Goal: Communication & Community: Answer question/provide support

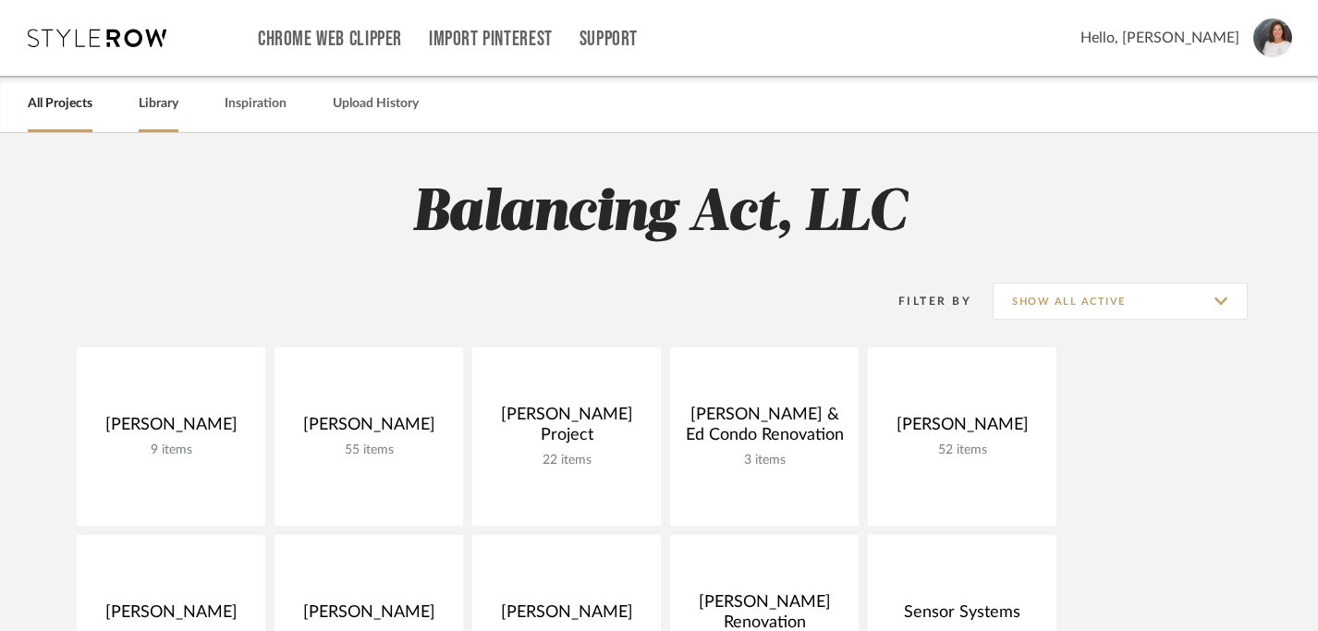
click at [157, 112] on link "Library" at bounding box center [159, 104] width 40 height 25
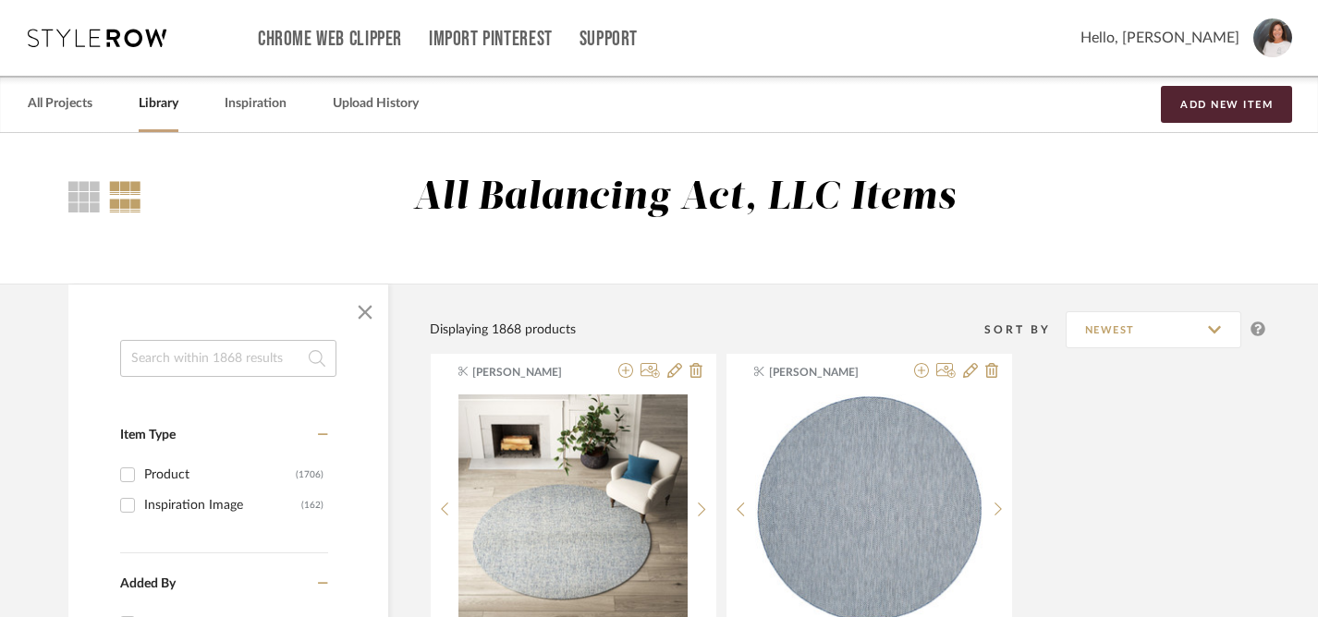
click at [197, 359] on input at bounding box center [228, 358] width 216 height 37
type input "decor"
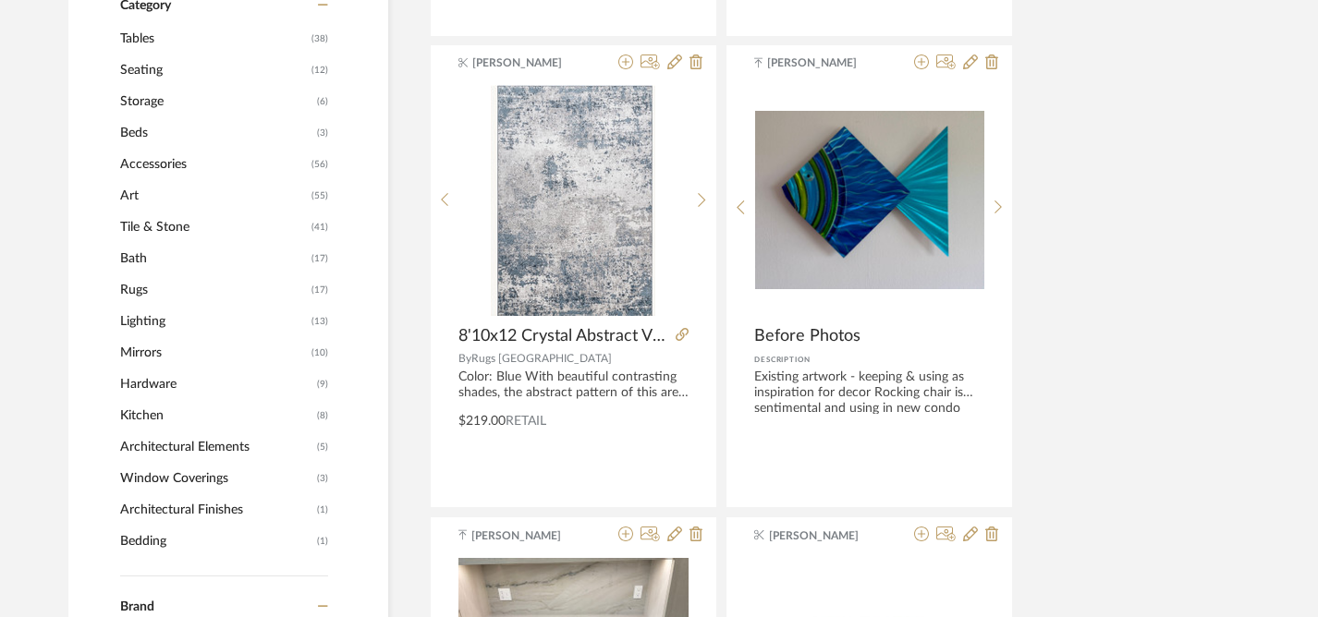
scroll to position [604, 0]
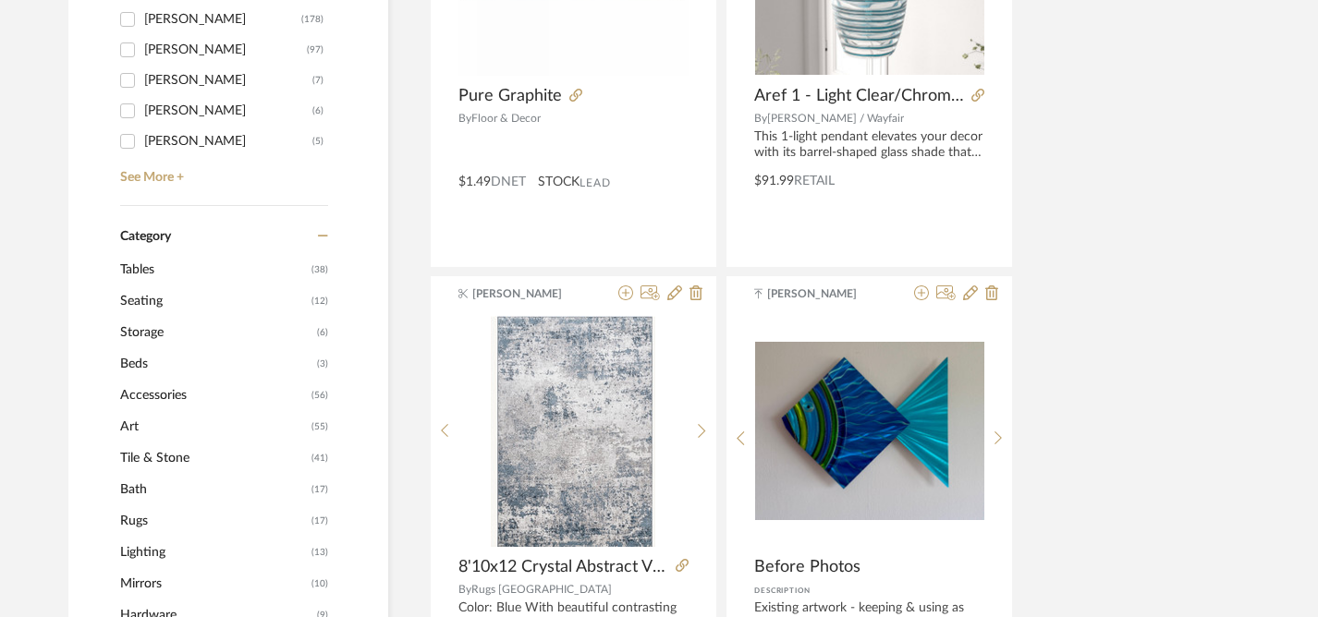
click at [166, 399] on span "Accessories" at bounding box center [213, 395] width 187 height 31
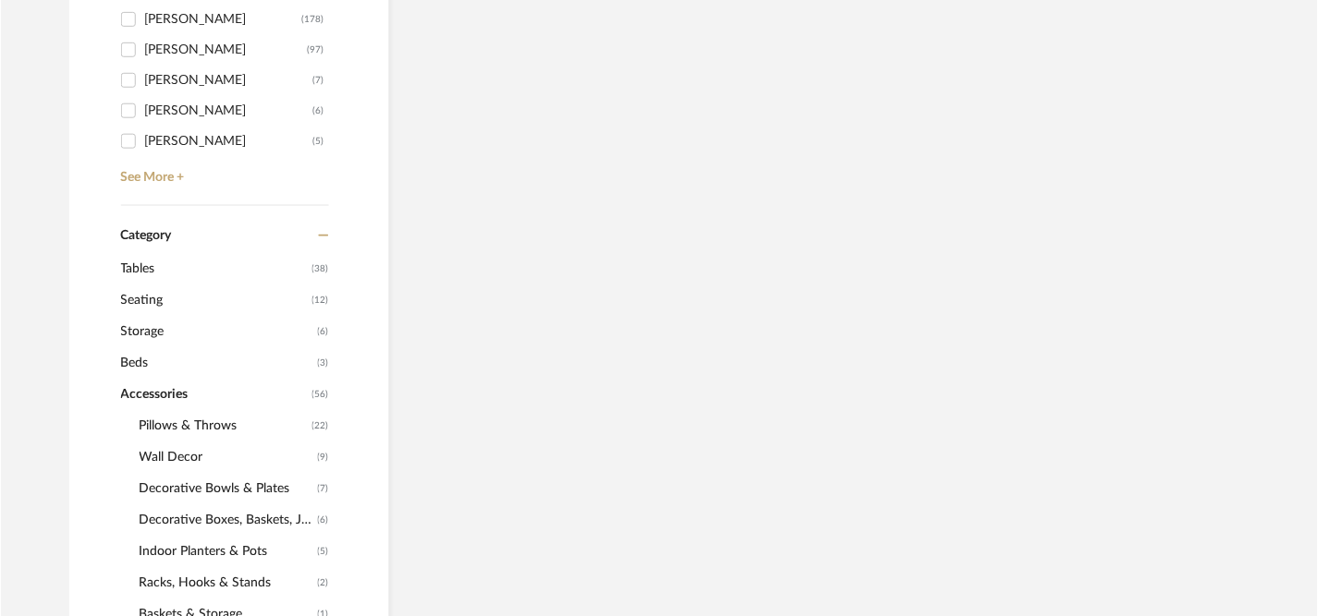
scroll to position [719, 0]
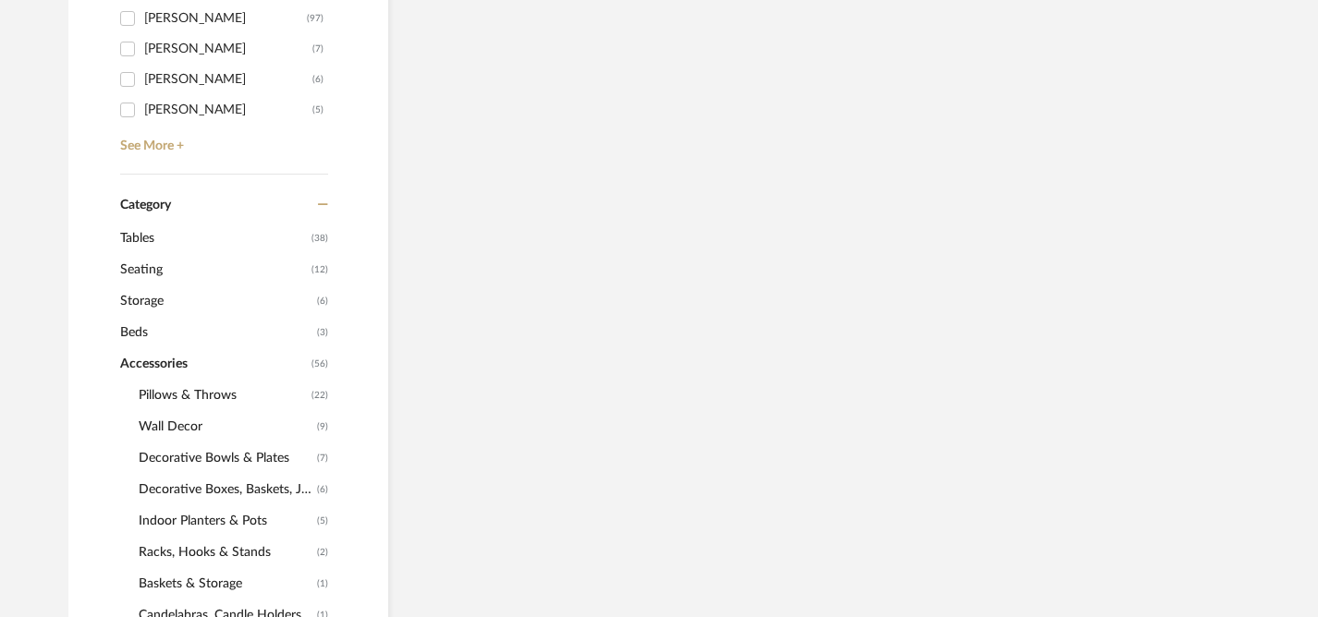
click at [189, 458] on span "Decorative Bowls & Plates" at bounding box center [226, 458] width 174 height 31
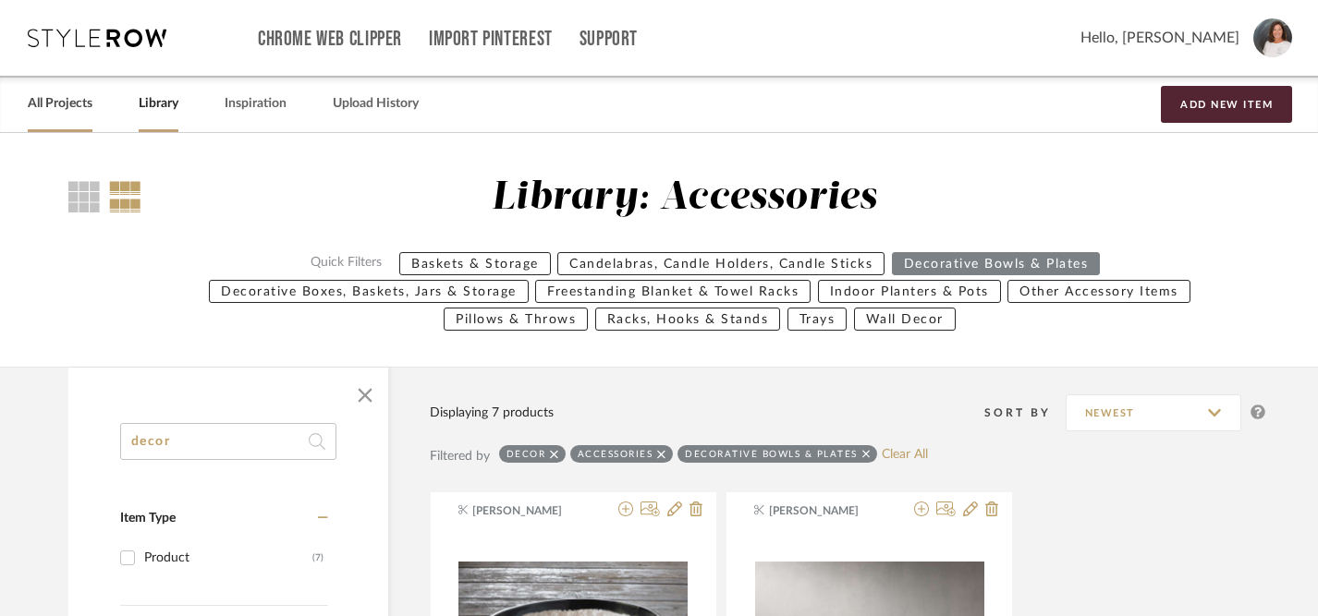
click at [57, 99] on link "All Projects" at bounding box center [60, 104] width 65 height 25
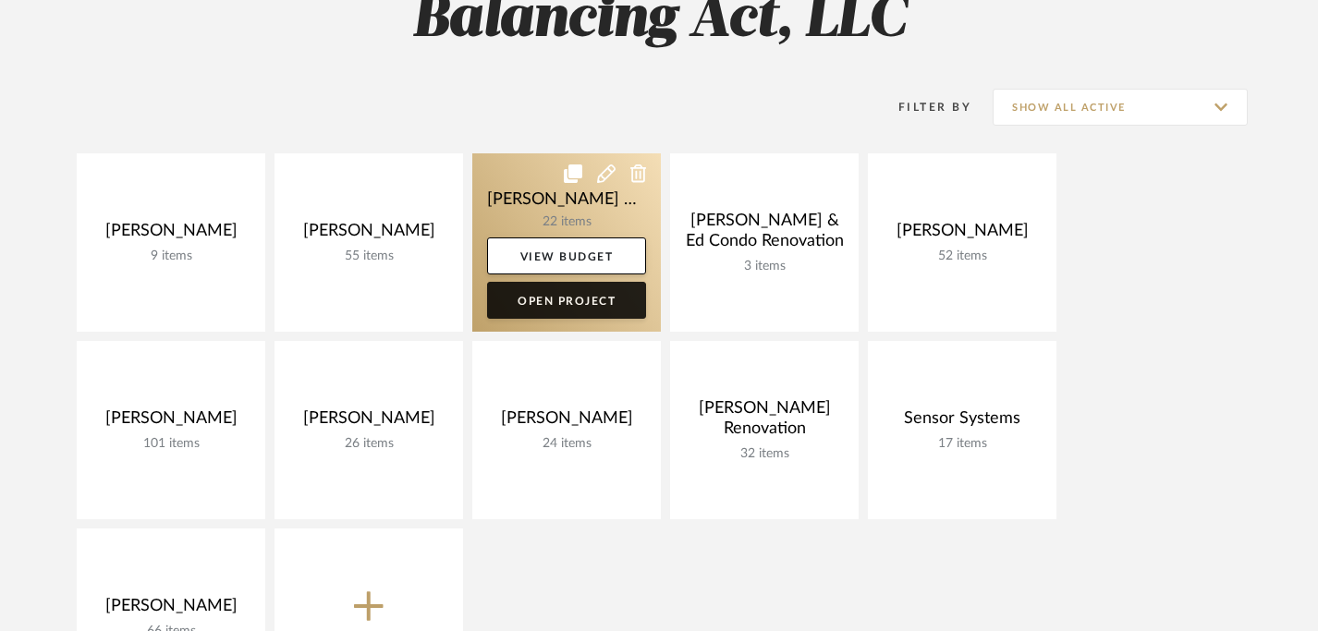
scroll to position [230, 0]
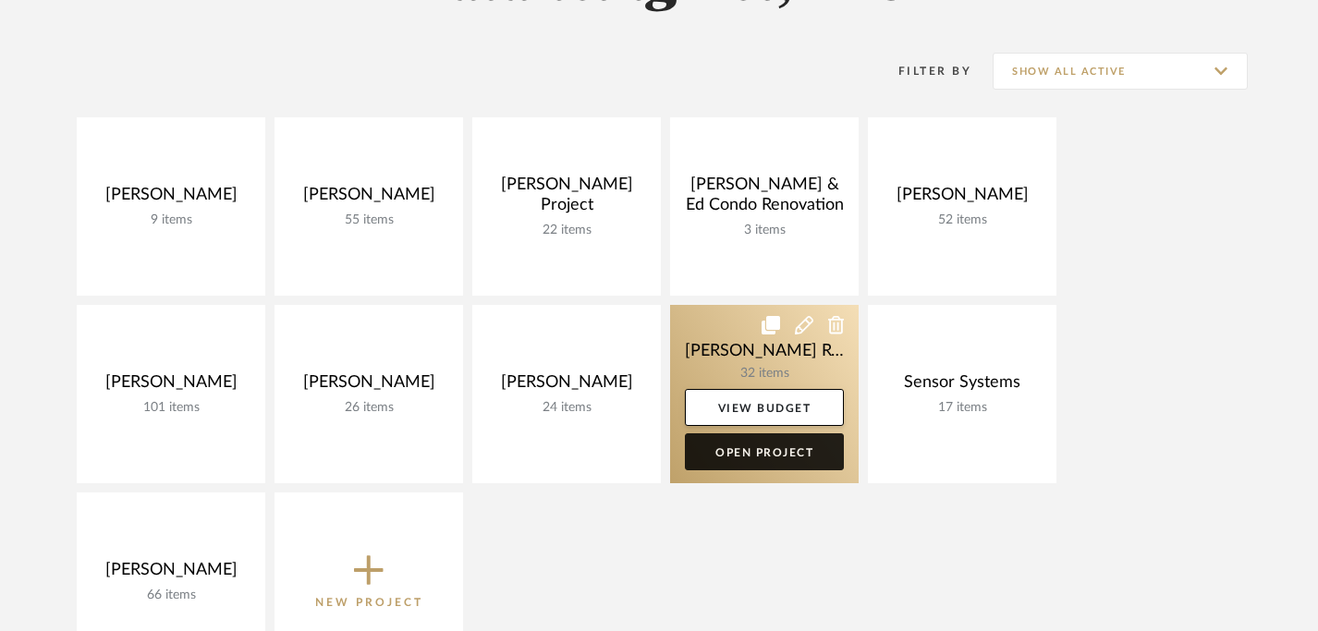
click at [774, 454] on link "Open Project" at bounding box center [764, 451] width 159 height 37
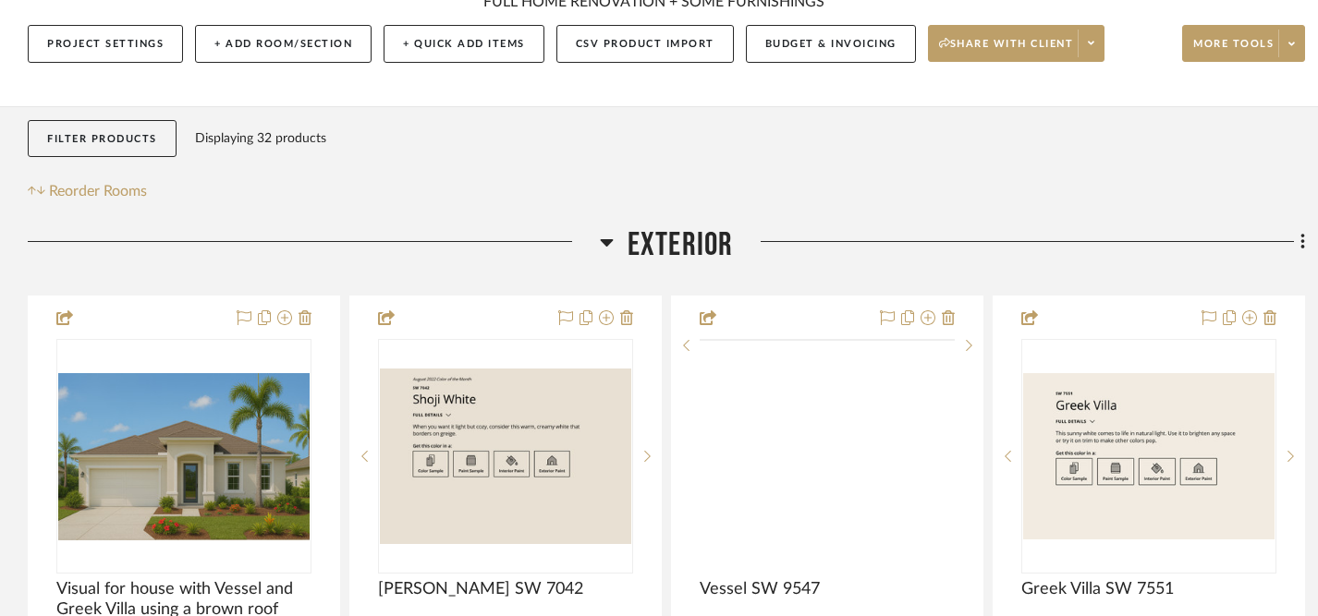
scroll to position [288, 0]
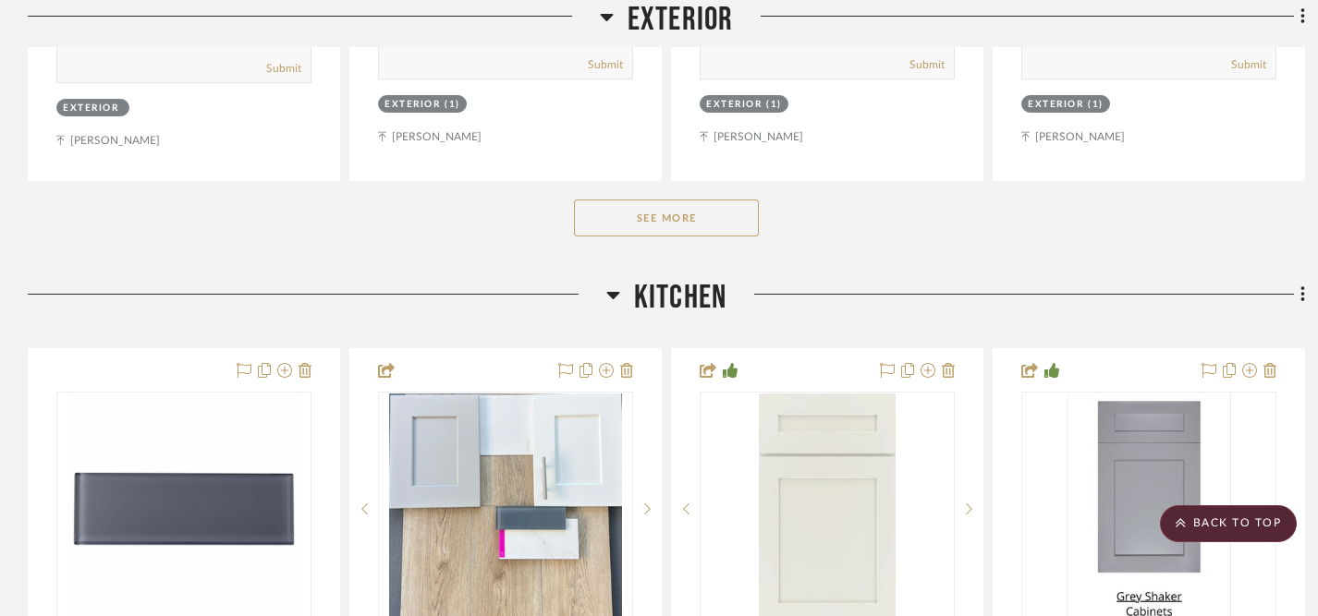
scroll to position [1219, 0]
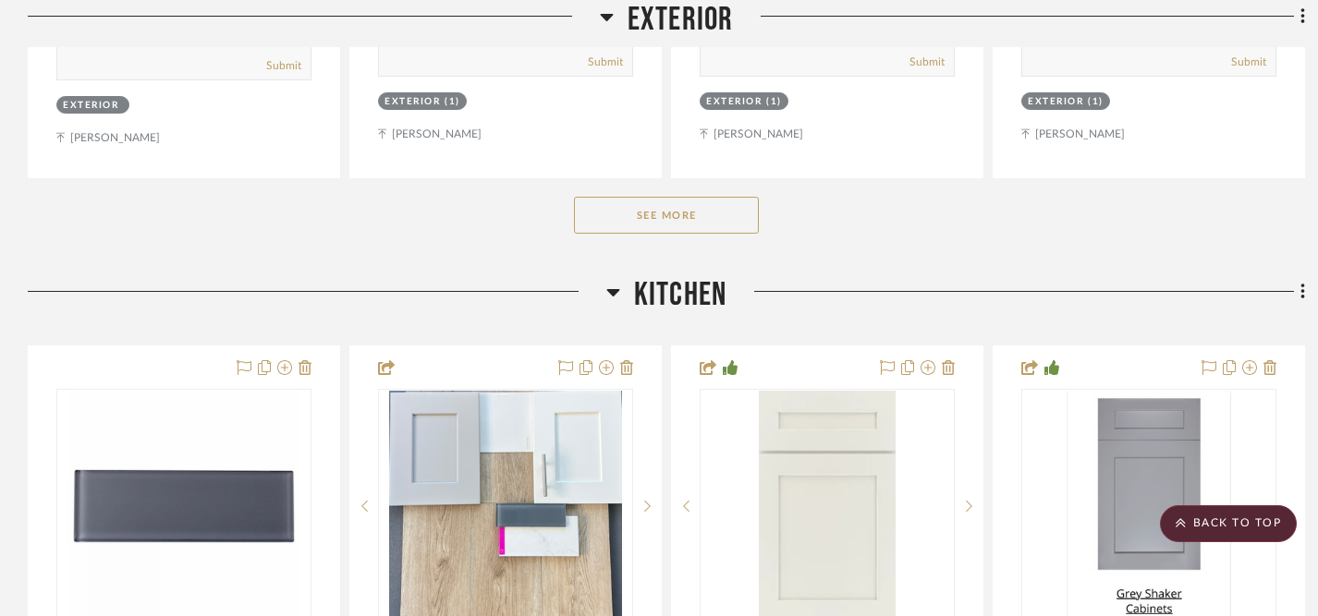
click at [680, 225] on button "See More" at bounding box center [666, 215] width 185 height 37
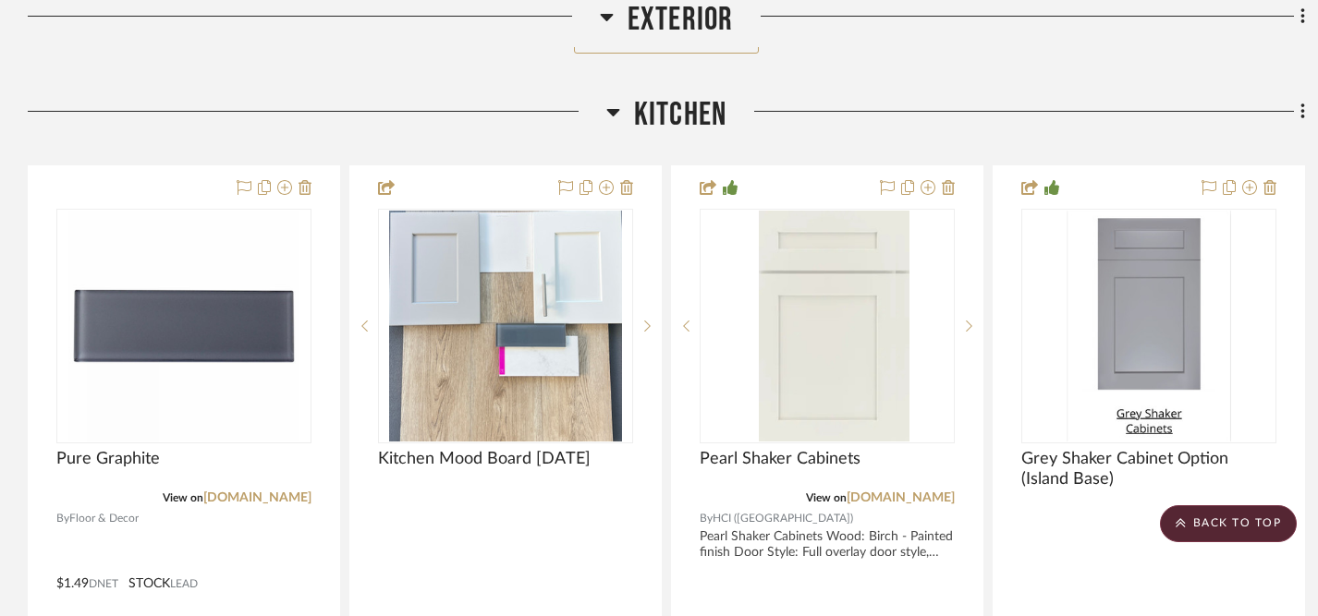
scroll to position [2225, 0]
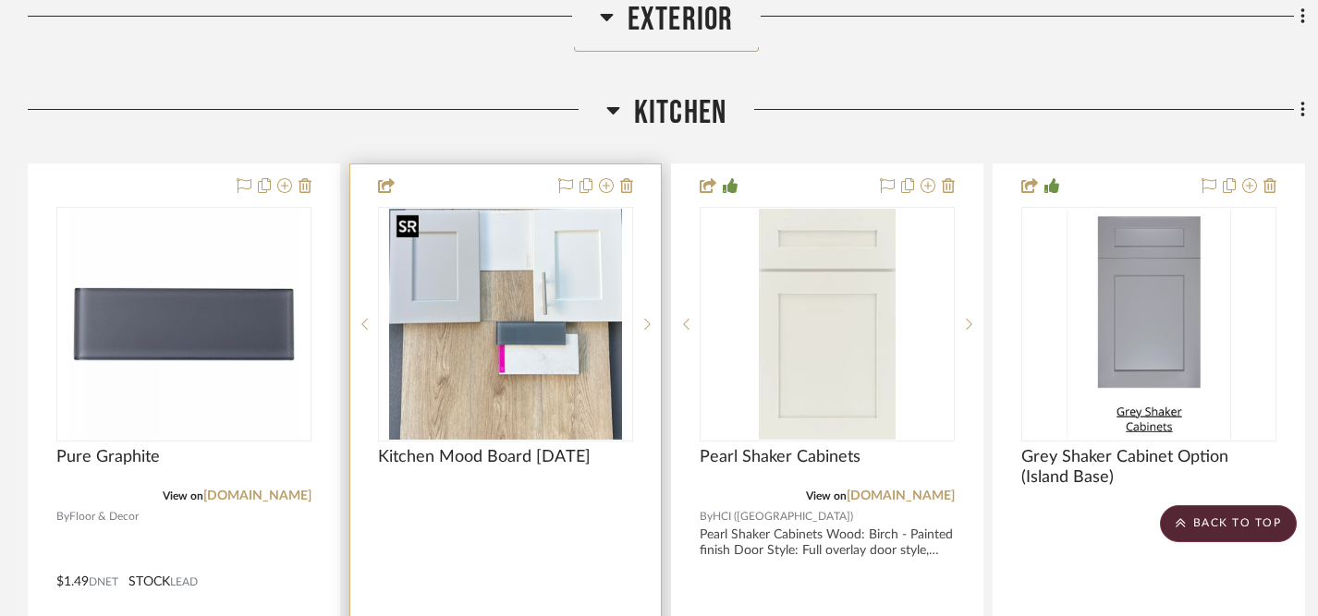
click at [544, 382] on img "0" at bounding box center [506, 324] width 234 height 231
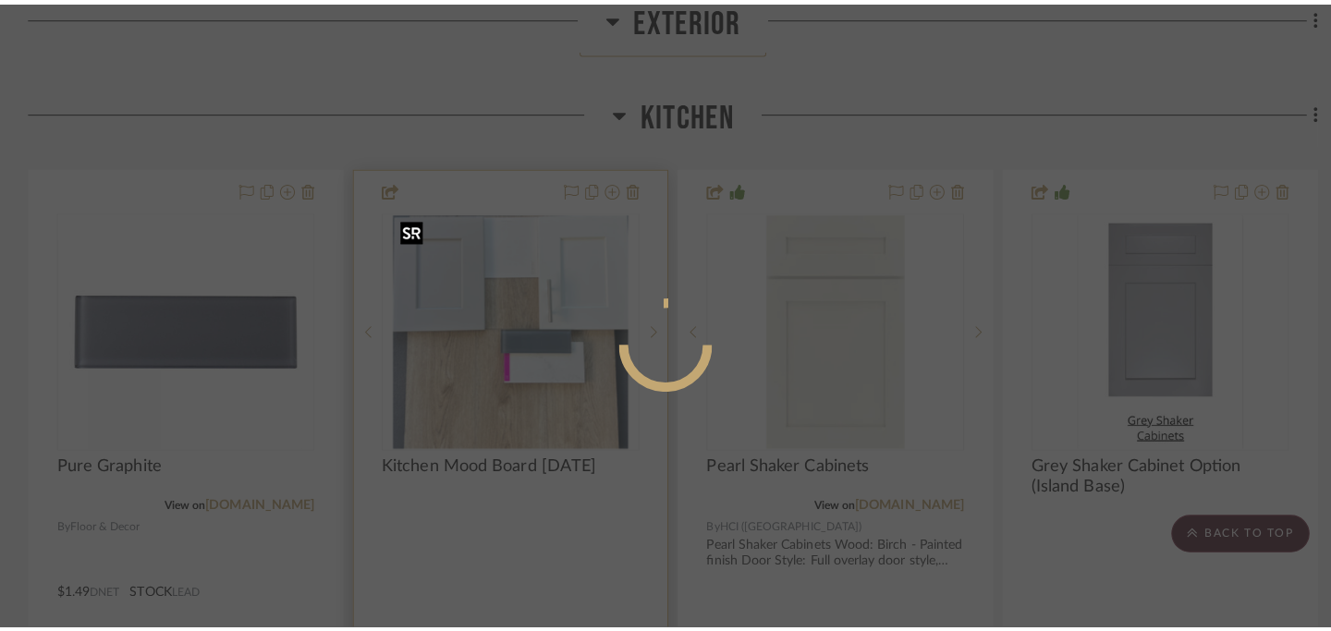
scroll to position [0, 0]
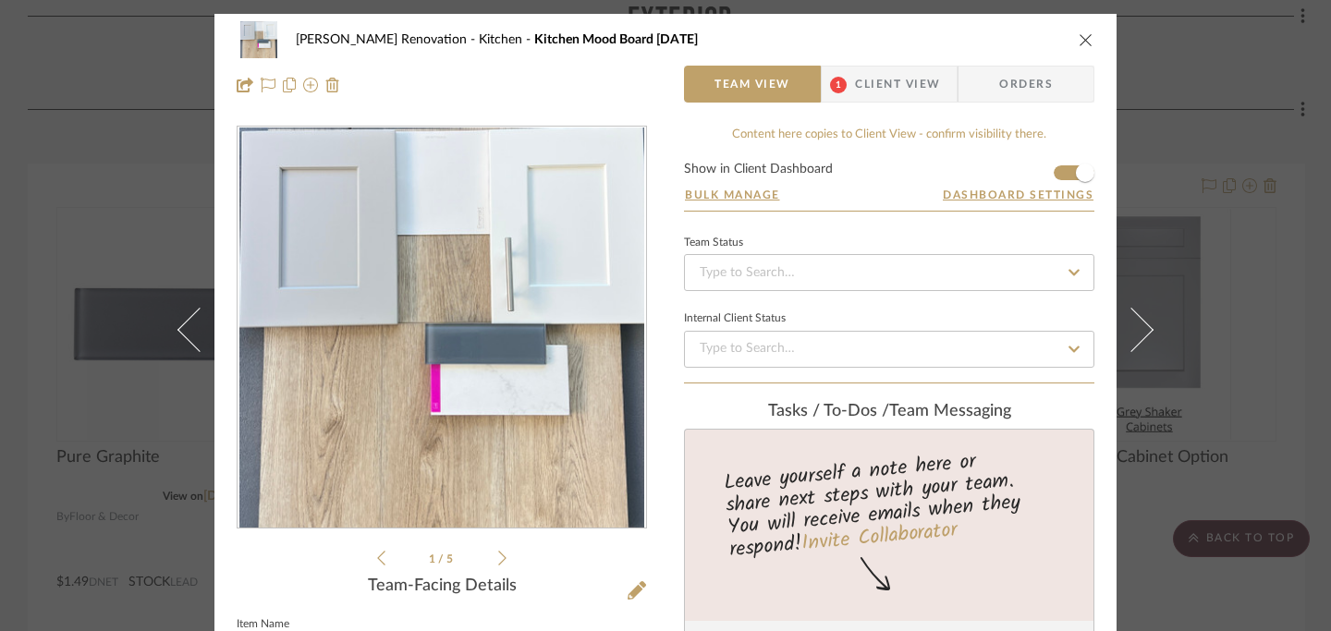
click at [490, 562] on li "1 / 5" at bounding box center [441, 558] width 113 height 22
click at [498, 554] on icon at bounding box center [502, 558] width 8 height 17
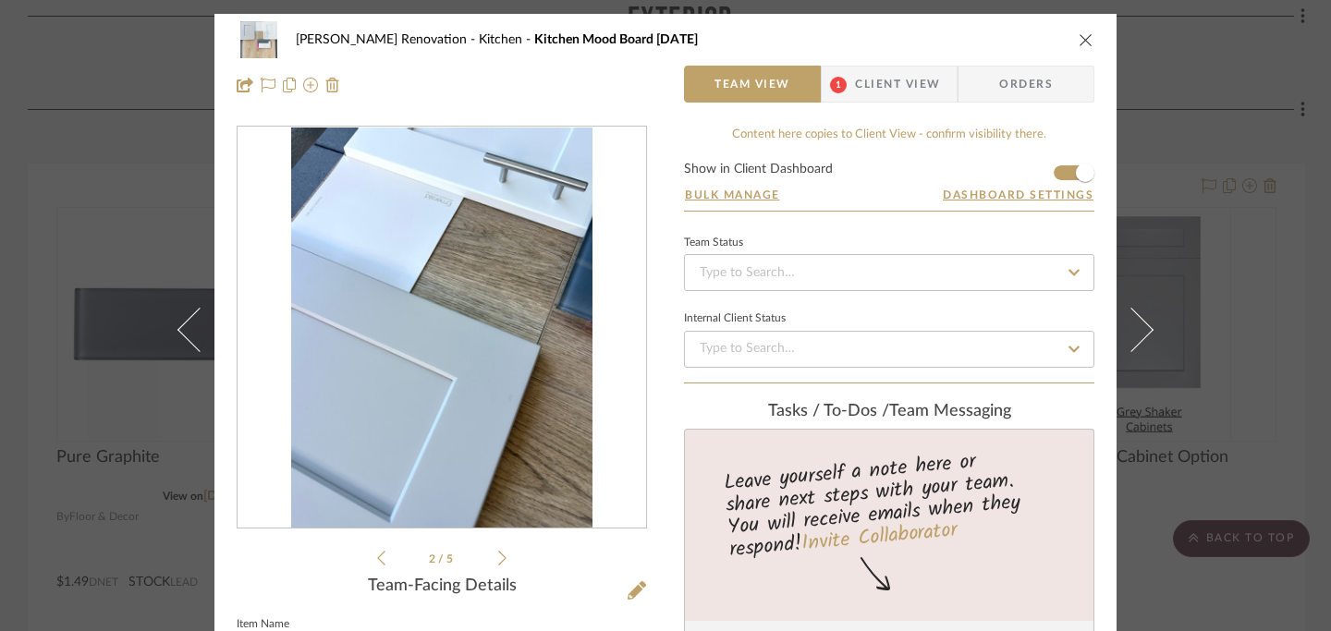
click at [498, 554] on icon at bounding box center [502, 558] width 8 height 17
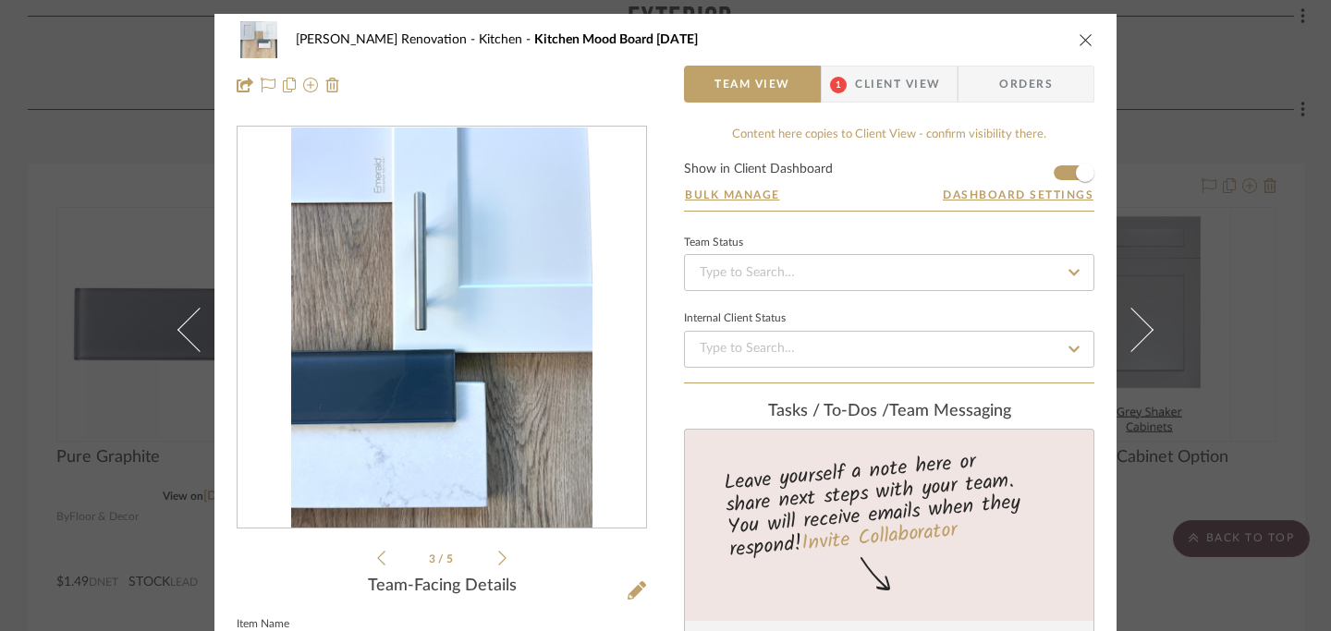
click at [498, 554] on icon at bounding box center [502, 558] width 8 height 17
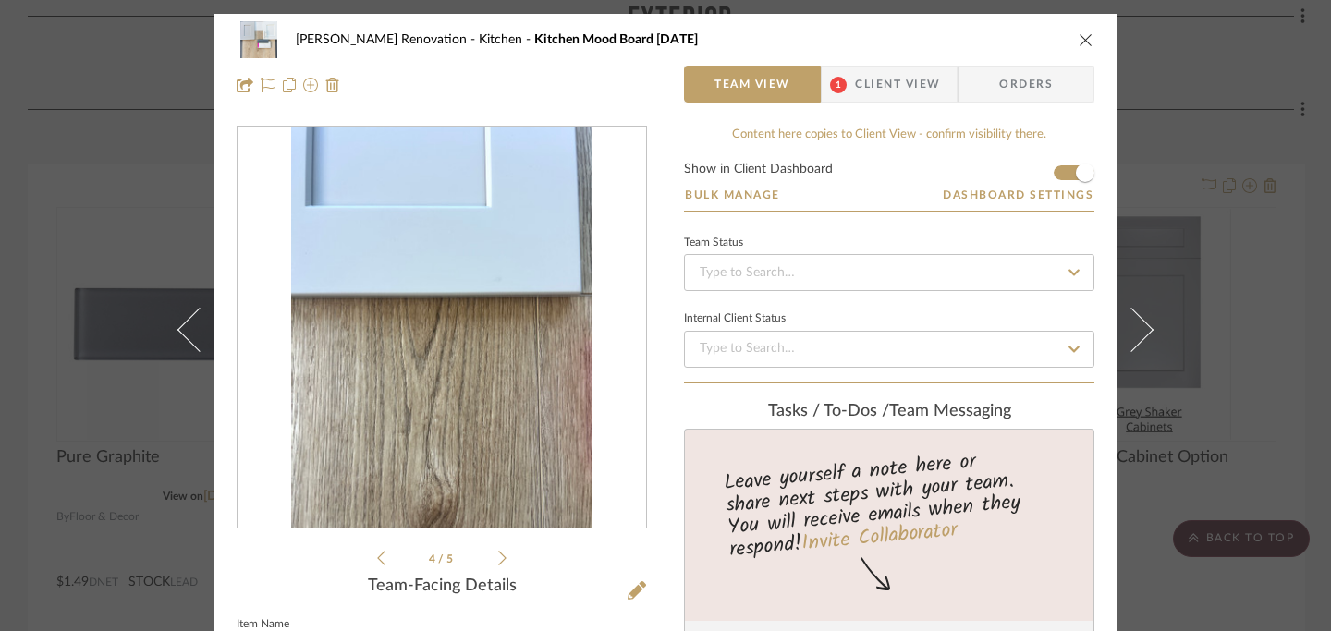
click at [498, 554] on icon at bounding box center [502, 558] width 8 height 17
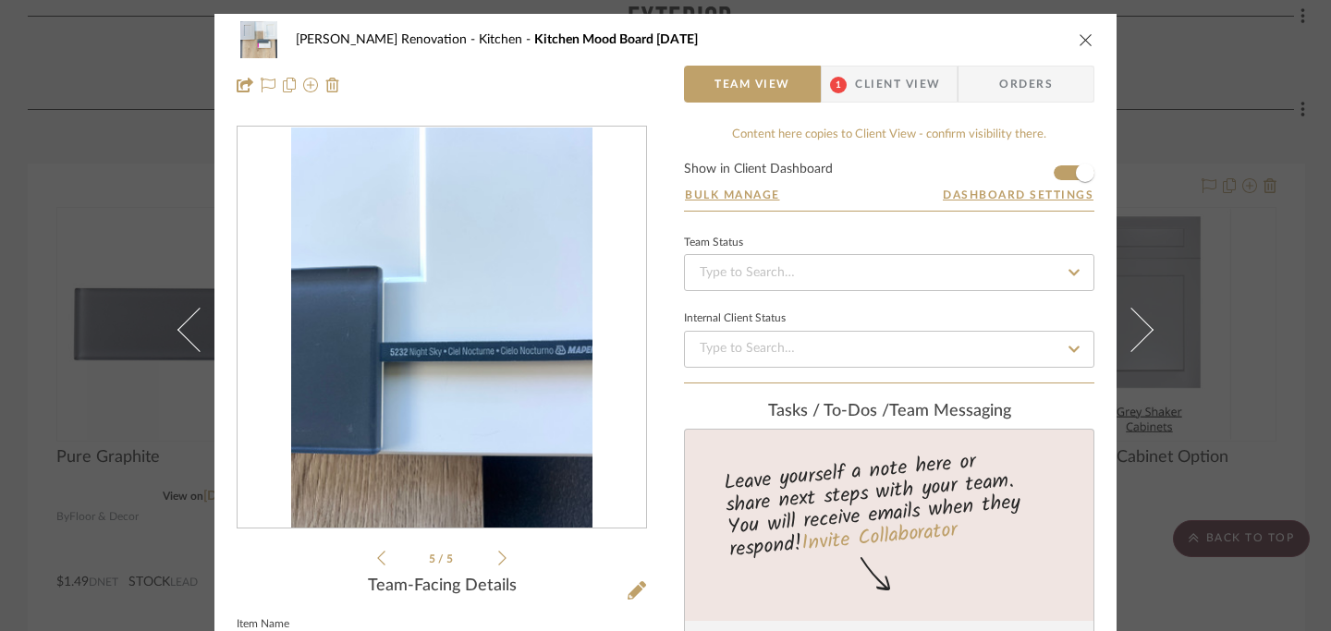
click at [498, 554] on icon at bounding box center [502, 558] width 8 height 17
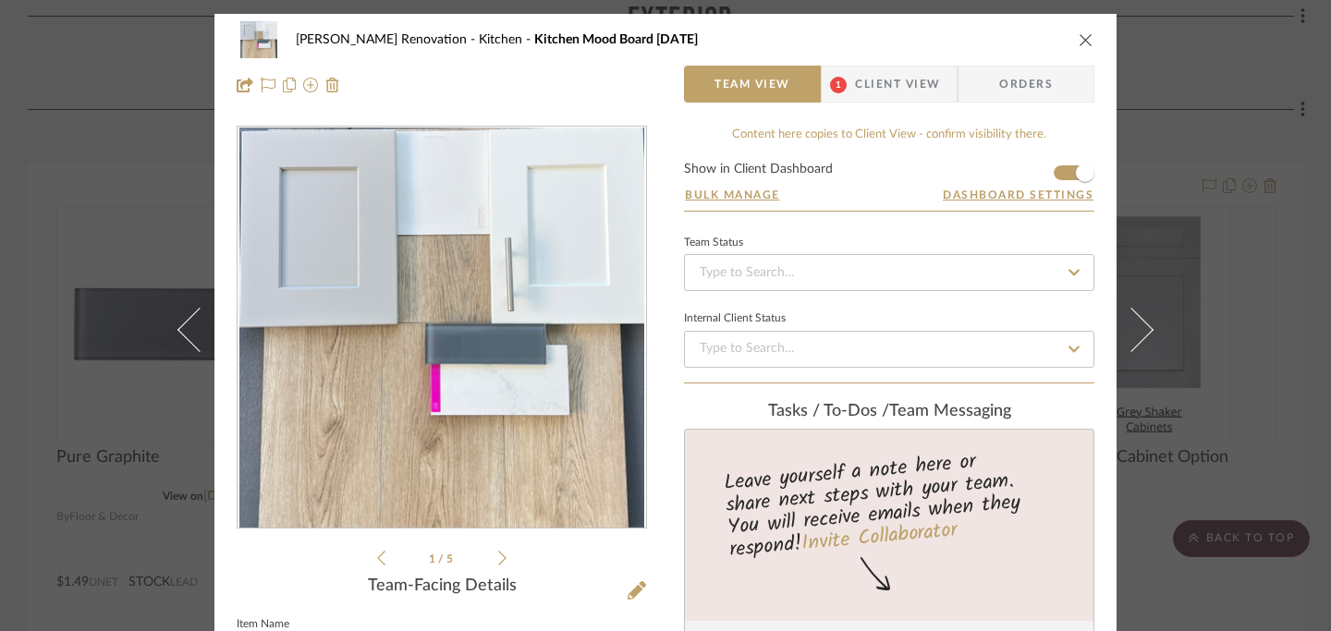
click at [1082, 37] on icon "close" at bounding box center [1086, 39] width 15 height 15
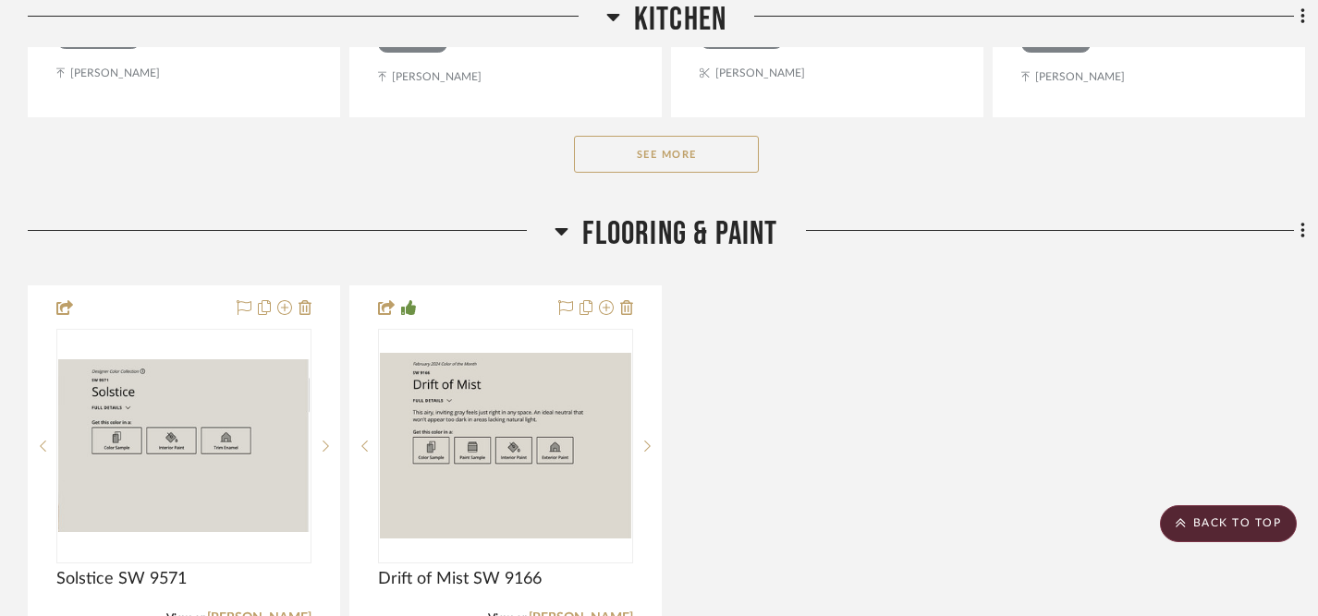
scroll to position [3084, 0]
click at [710, 163] on button "See More" at bounding box center [666, 155] width 185 height 37
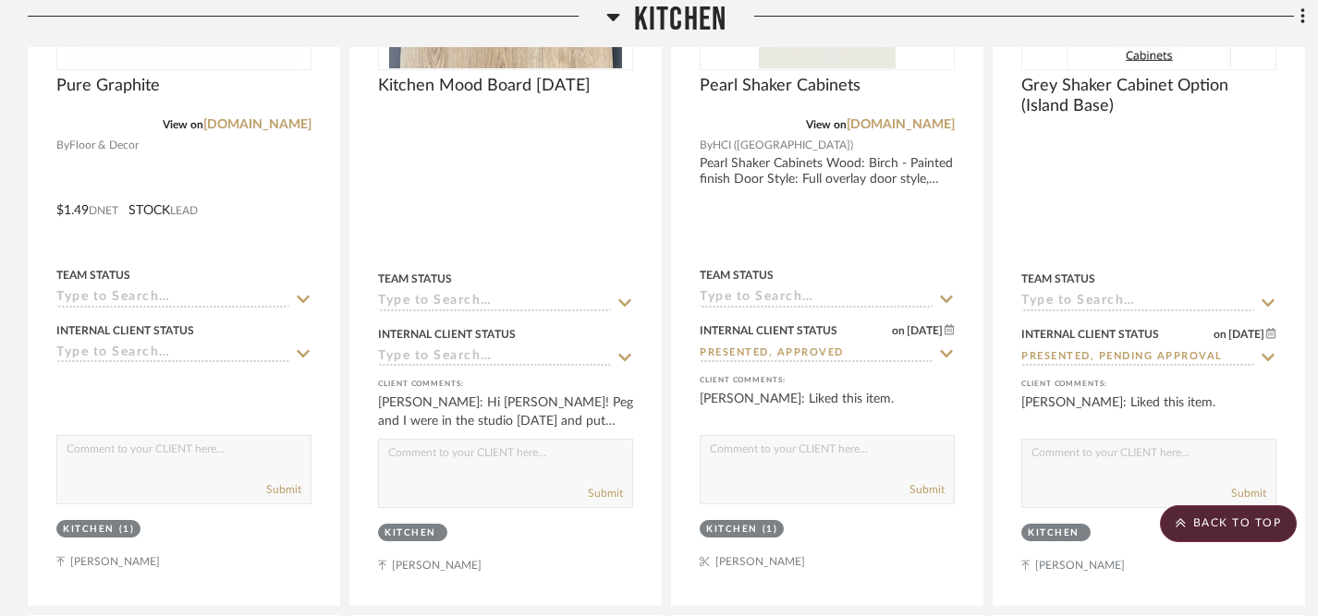
scroll to position [2600, 0]
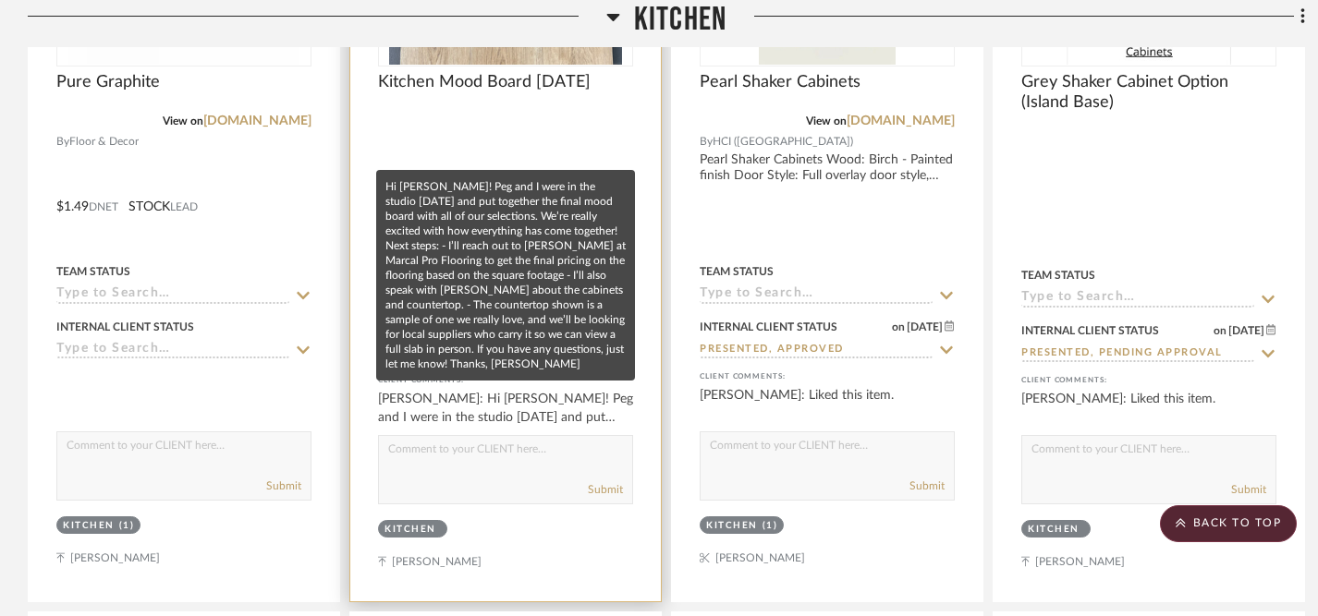
click at [502, 409] on div "[PERSON_NAME]: Hi [PERSON_NAME]! Peg and I were in the studio [DATE] and put to…" at bounding box center [505, 408] width 255 height 37
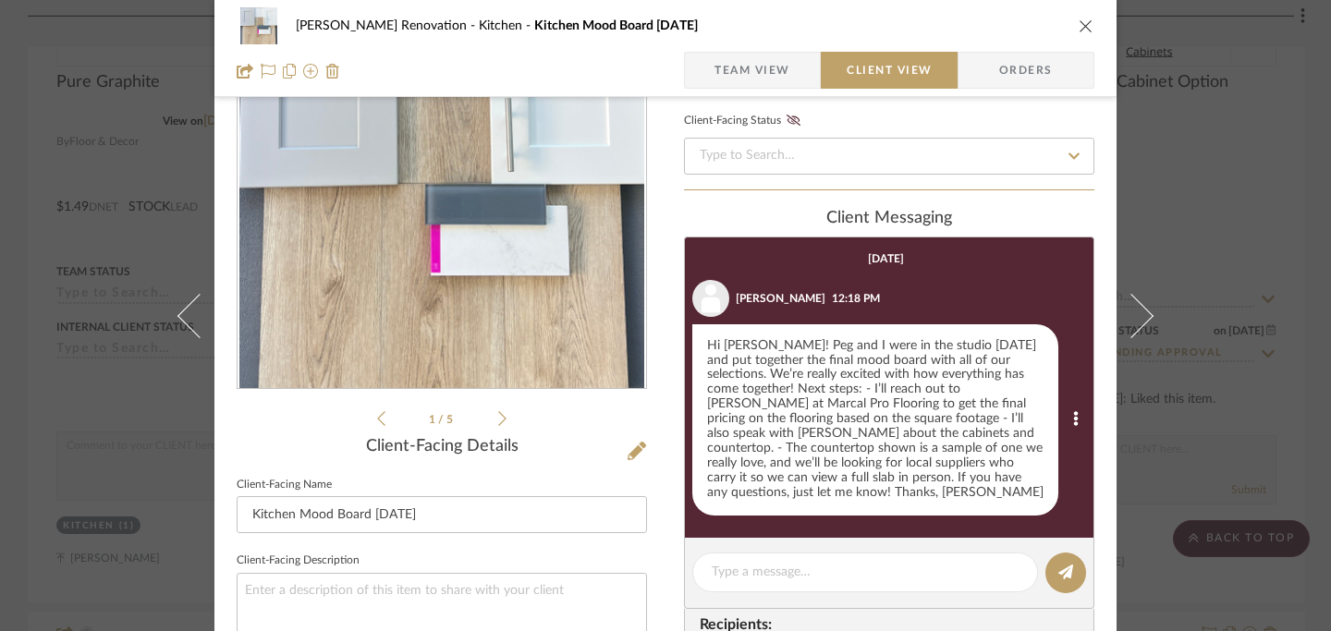
scroll to position [140, 0]
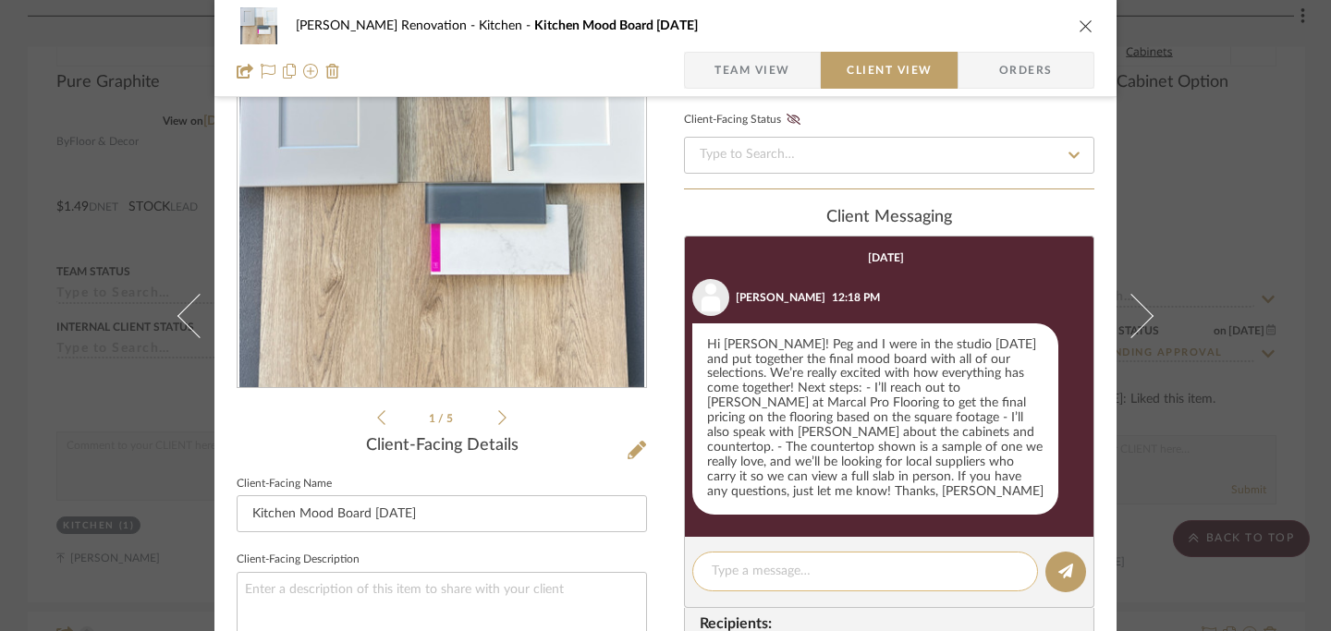
click at [911, 562] on textarea at bounding box center [865, 571] width 307 height 19
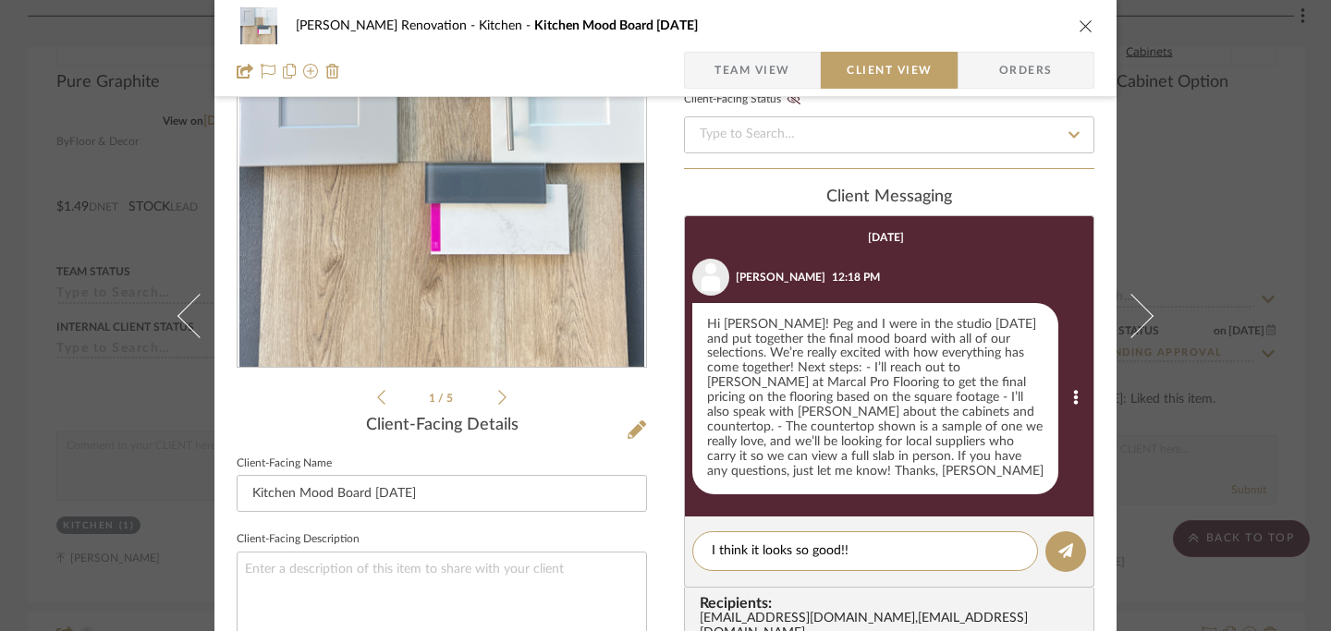
scroll to position [166, 0]
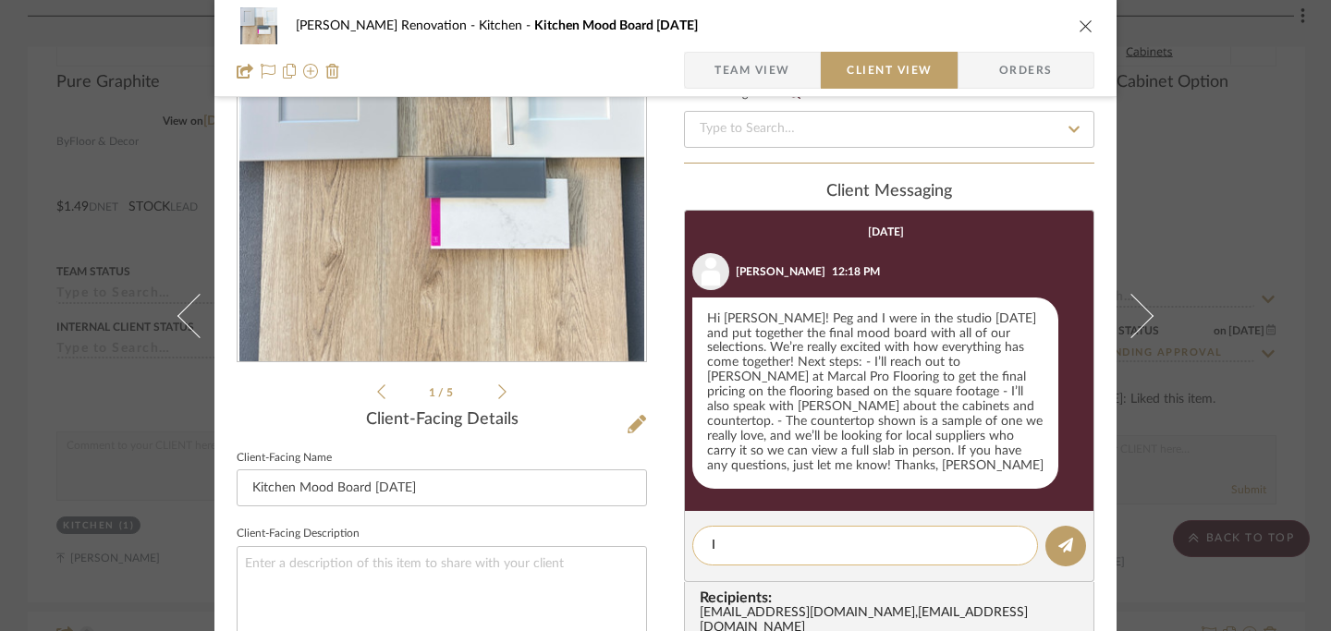
type textarea "I"
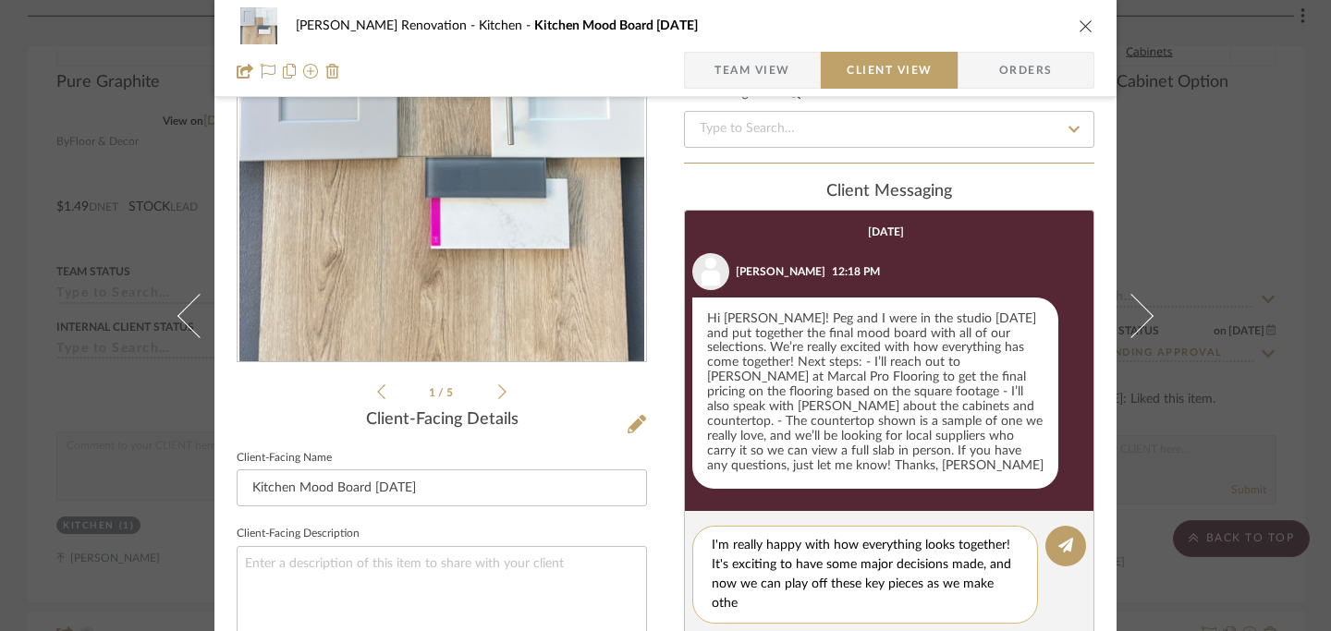
scroll to position [0, 0]
click at [827, 594] on textarea "I'm really happy with how everything looks together! It's exciting to have some…" at bounding box center [865, 575] width 307 height 78
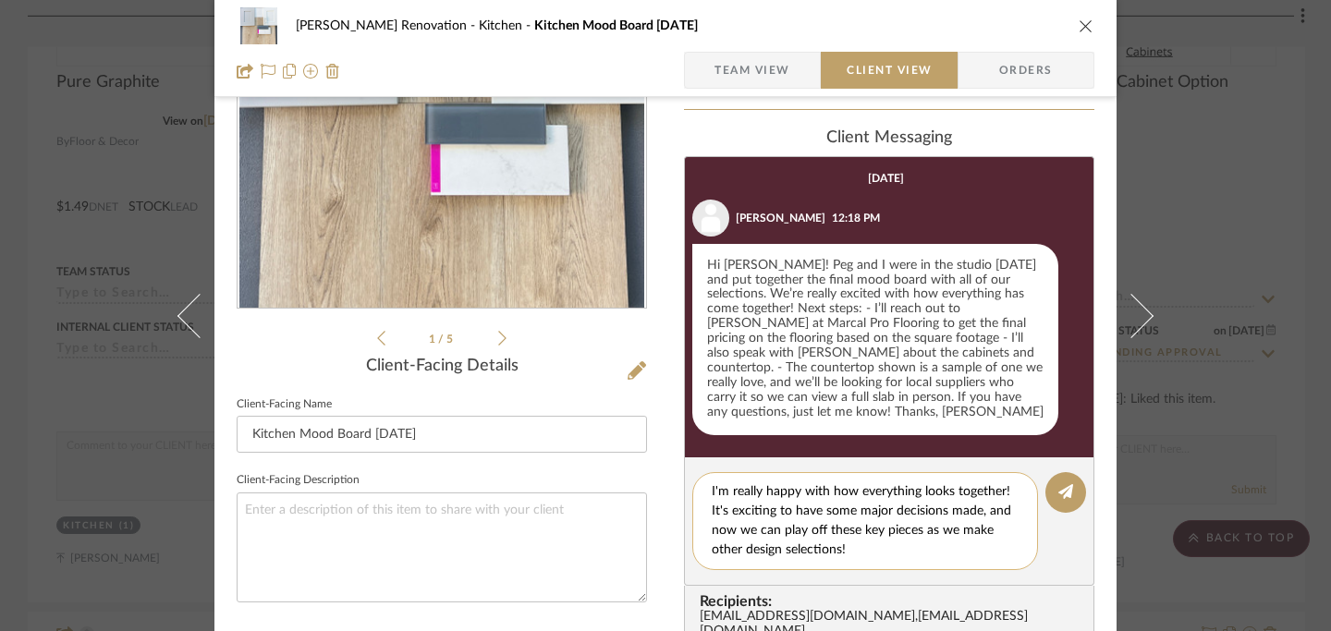
scroll to position [225, 0]
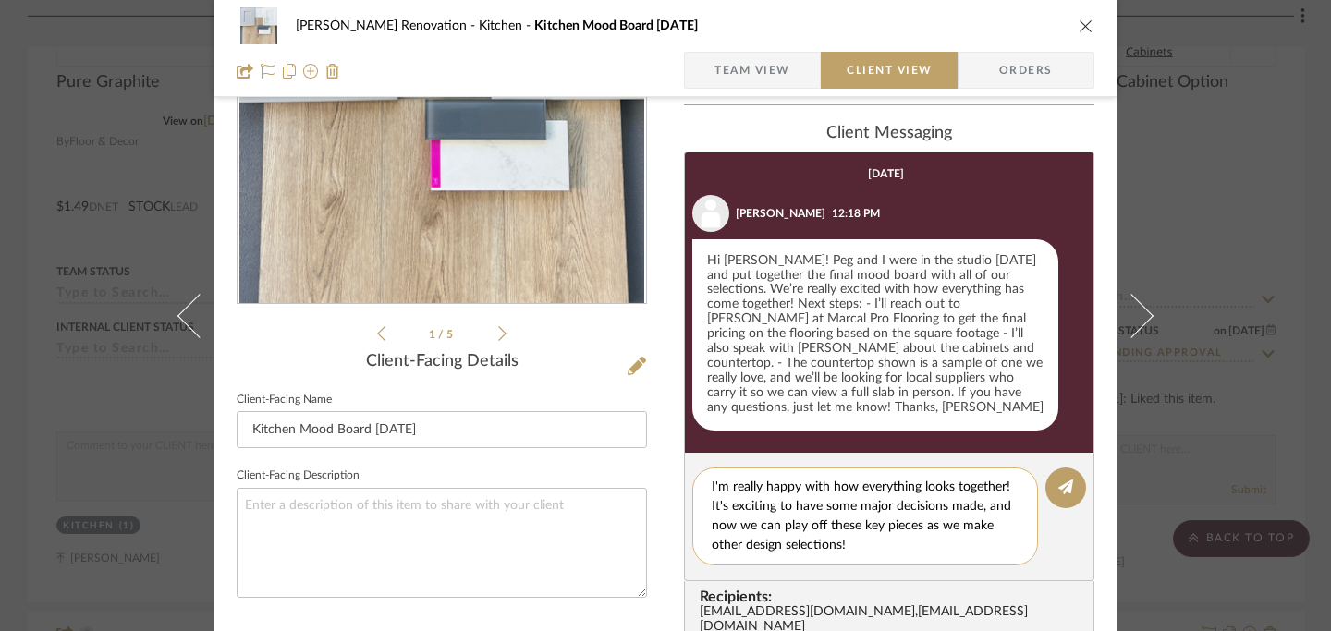
drag, startPoint x: 706, startPoint y: 474, endPoint x: 895, endPoint y: 543, distance: 200.6
click at [895, 543] on div "I'm really happy with how everything looks together! It's exciting to have some…" at bounding box center [865, 517] width 346 height 98
paste textarea "’m so happy with how everything is coming together! It’s exciting to have some …"
type textarea "I’m so happy with how everything is coming together! It’s exciting to have some…"
click at [1058, 480] on icon at bounding box center [1065, 487] width 15 height 15
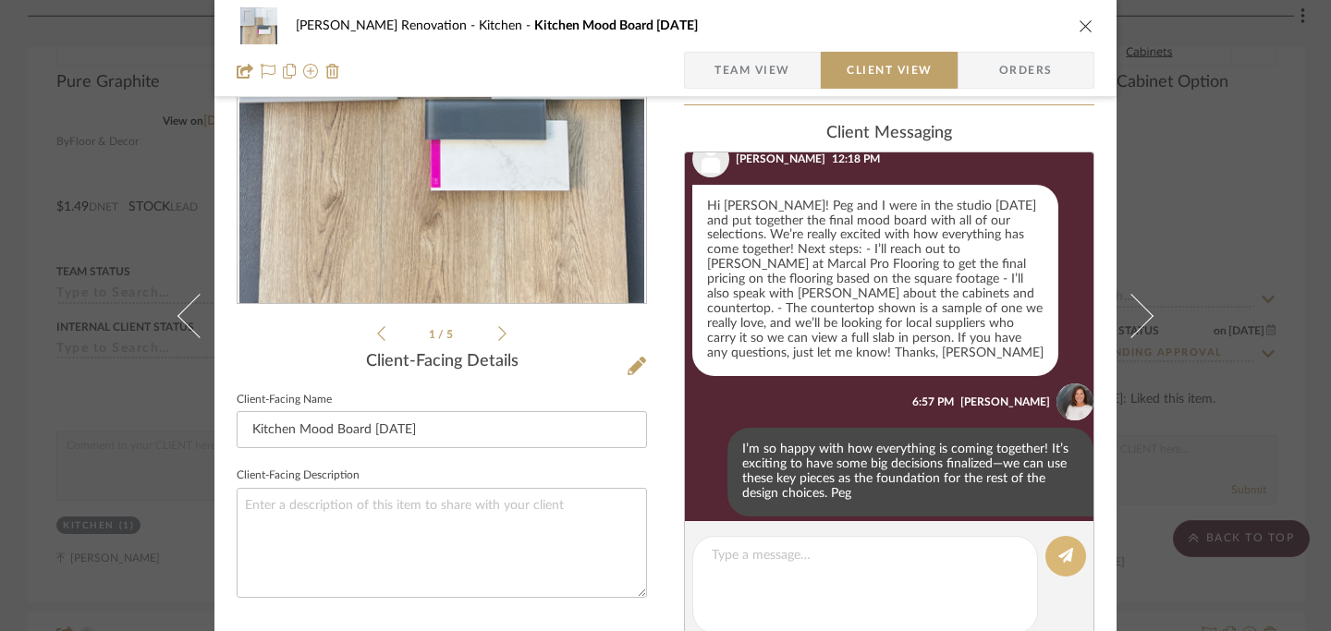
scroll to position [58, 0]
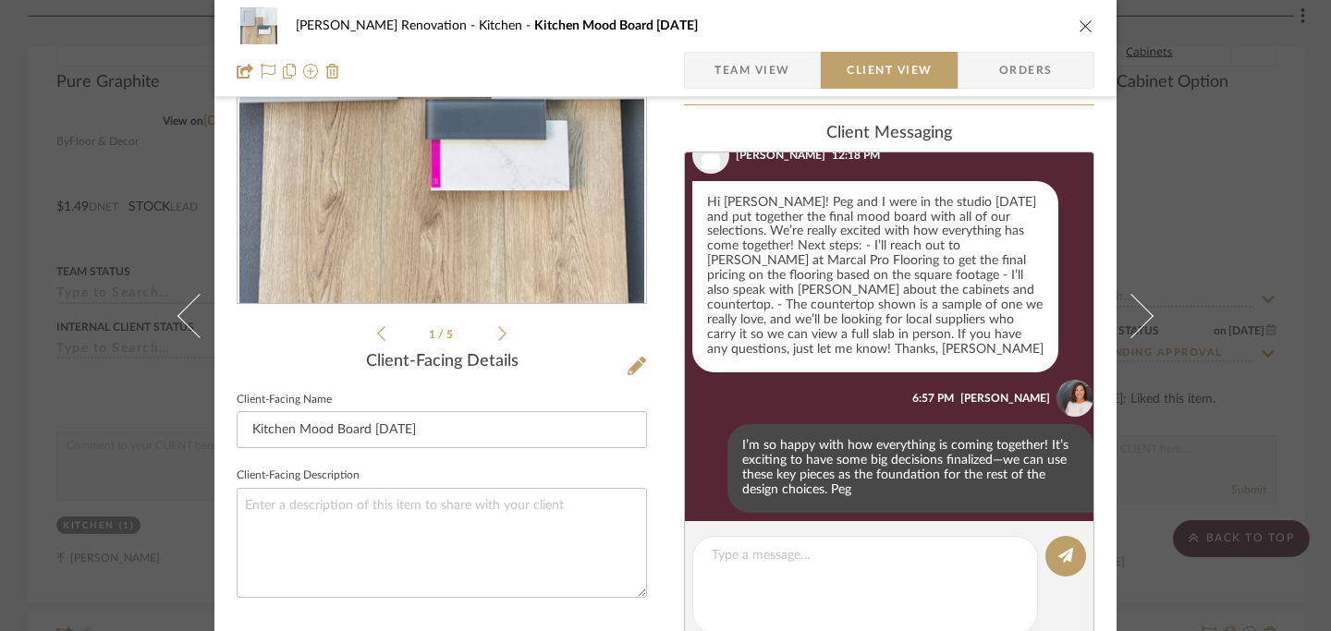
click at [1082, 28] on icon "close" at bounding box center [1086, 25] width 15 height 15
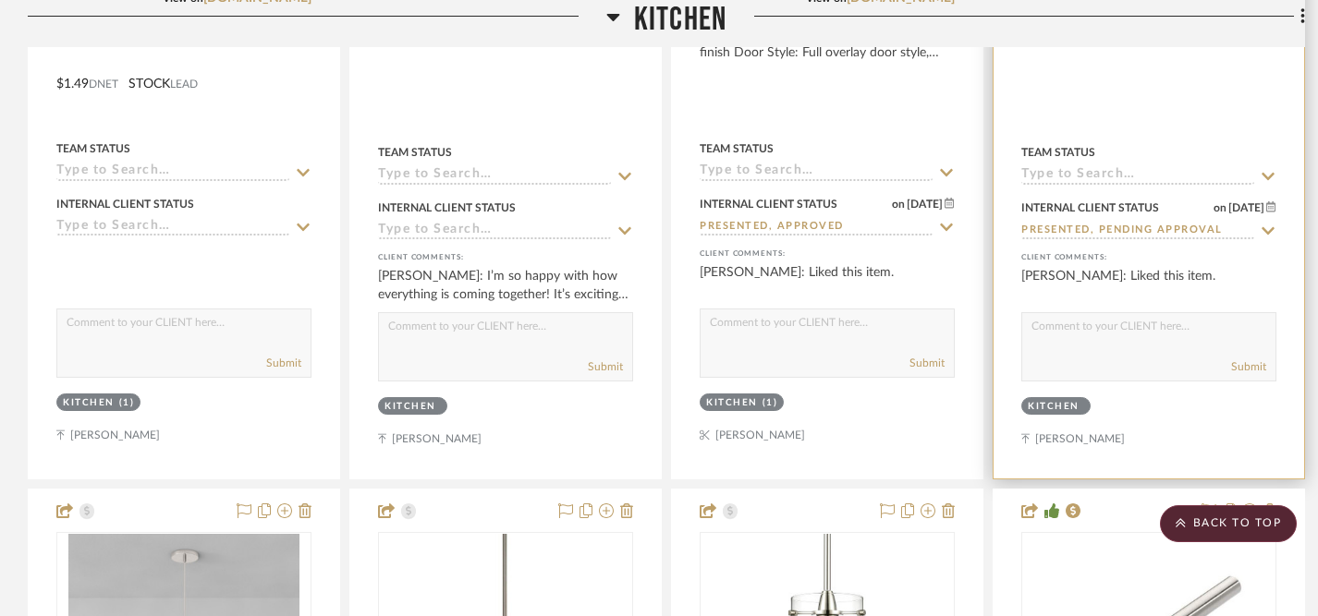
scroll to position [2661, 0]
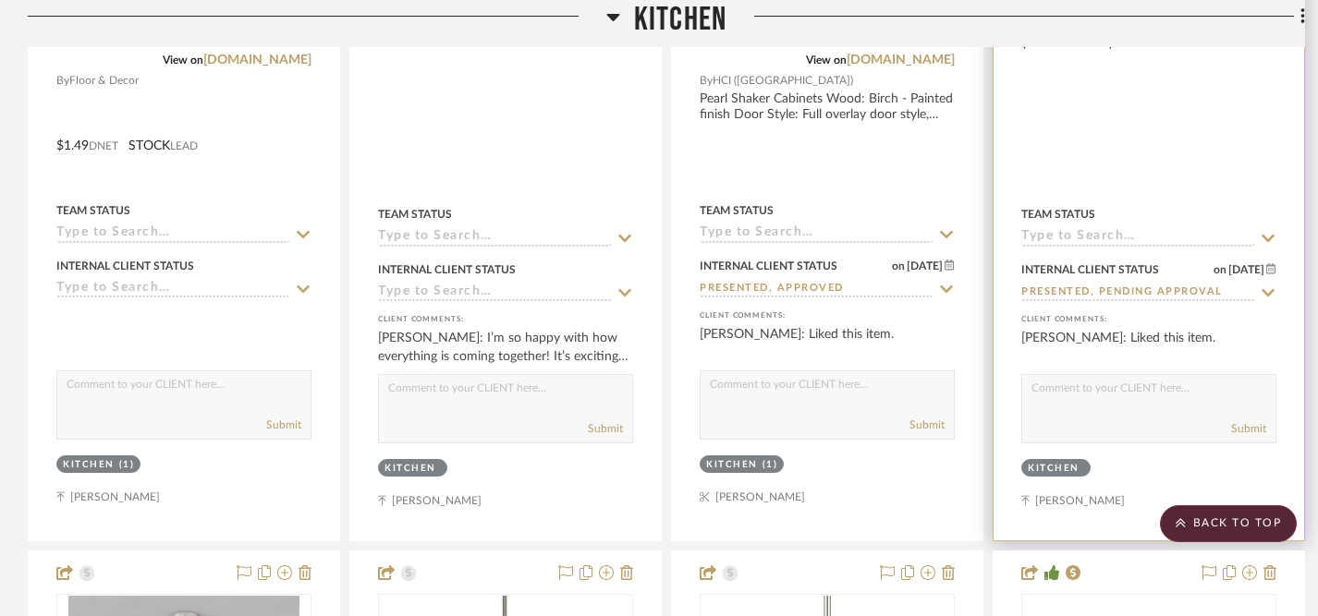
click at [1267, 289] on icon at bounding box center [1268, 293] width 17 height 15
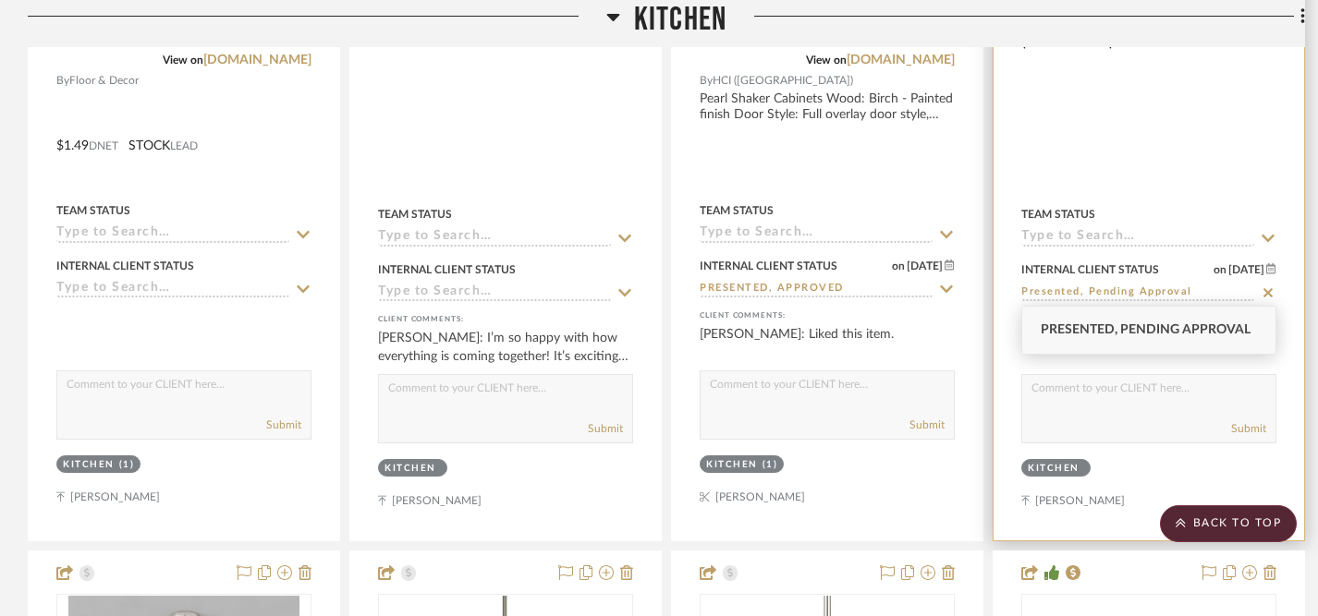
click at [1267, 288] on icon at bounding box center [1267, 292] width 9 height 9
type input "10/14/2025"
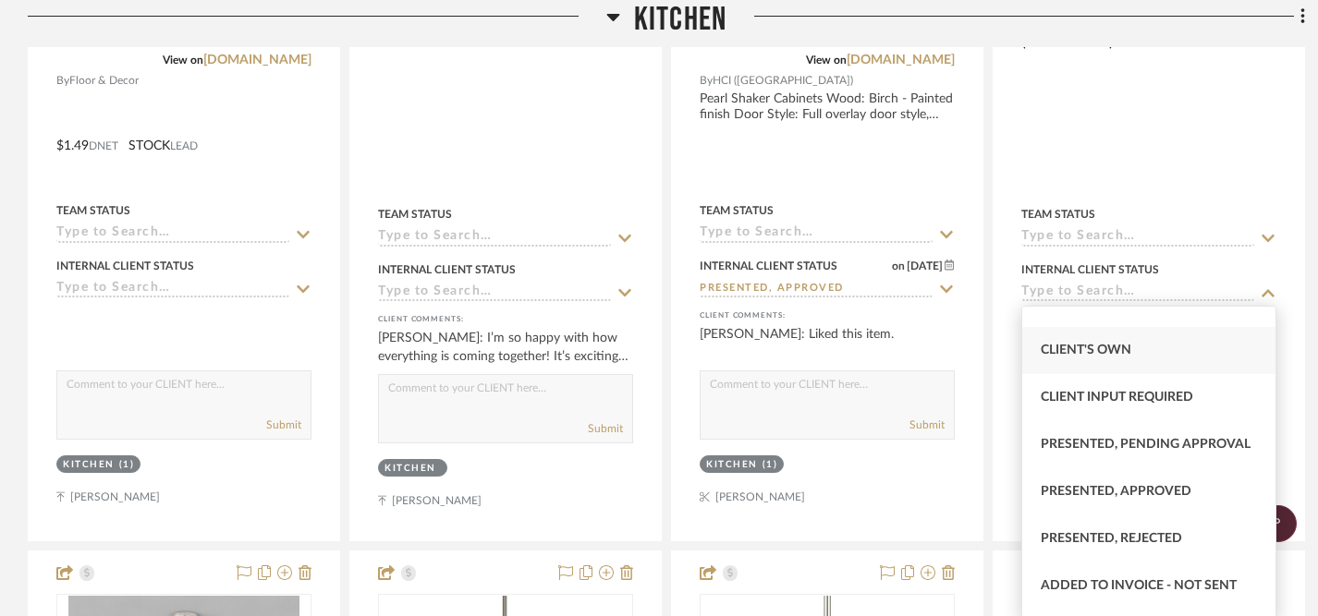
scroll to position [75, 0]
click at [1155, 488] on span "Presented, Approved" at bounding box center [1116, 490] width 151 height 13
type input "Presented, Approved"
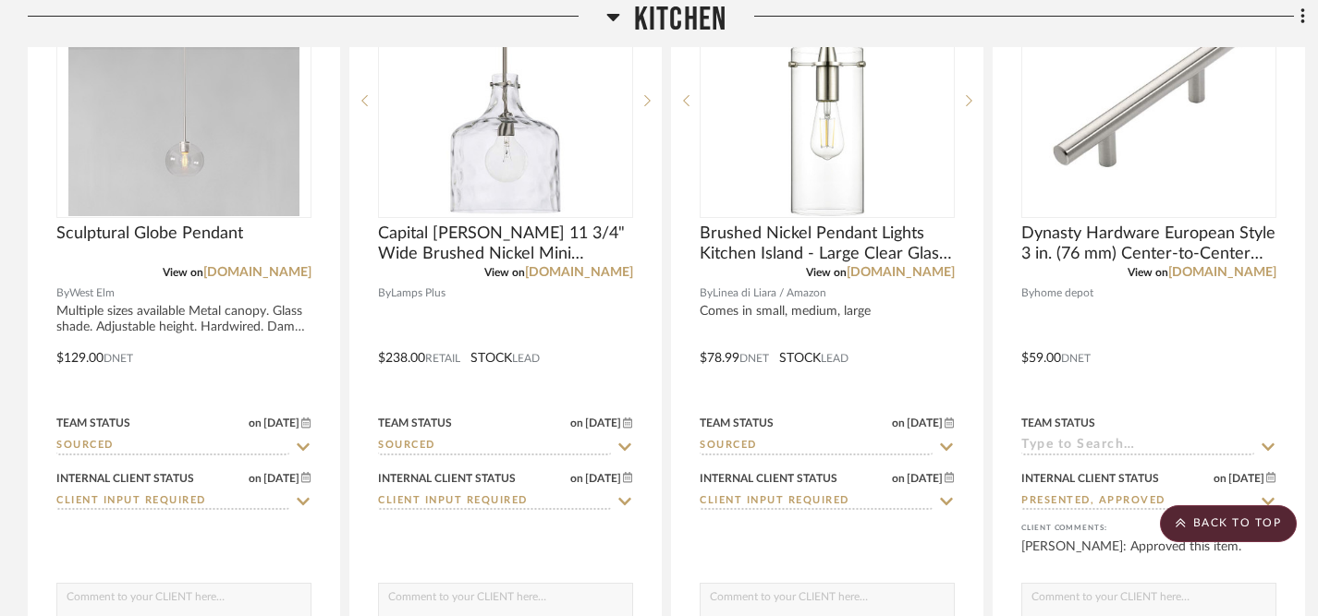
scroll to position [3273, 0]
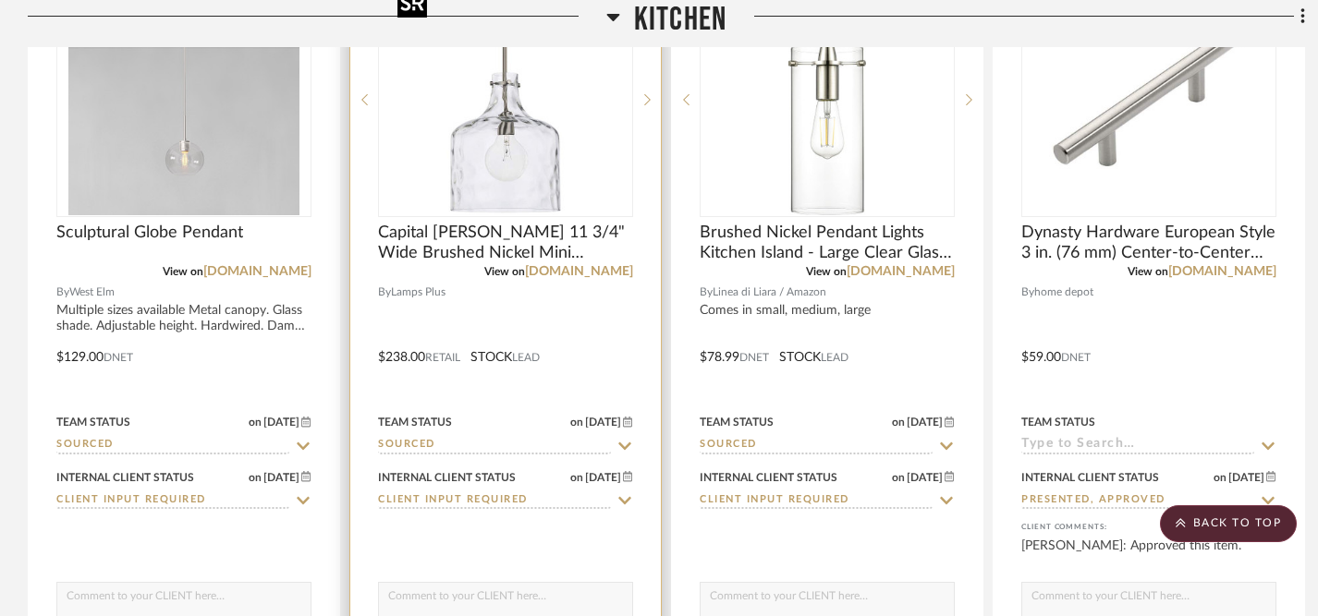
click at [0, 0] on img at bounding box center [0, 0] width 0 height 0
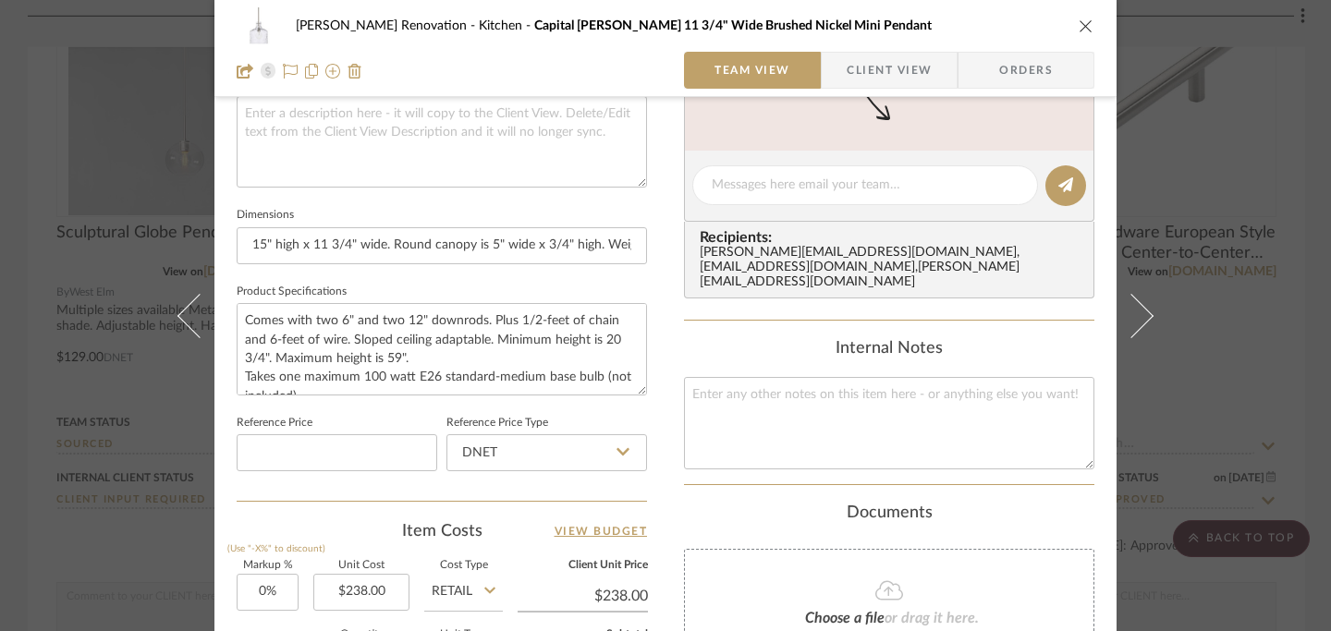
scroll to position [700, 0]
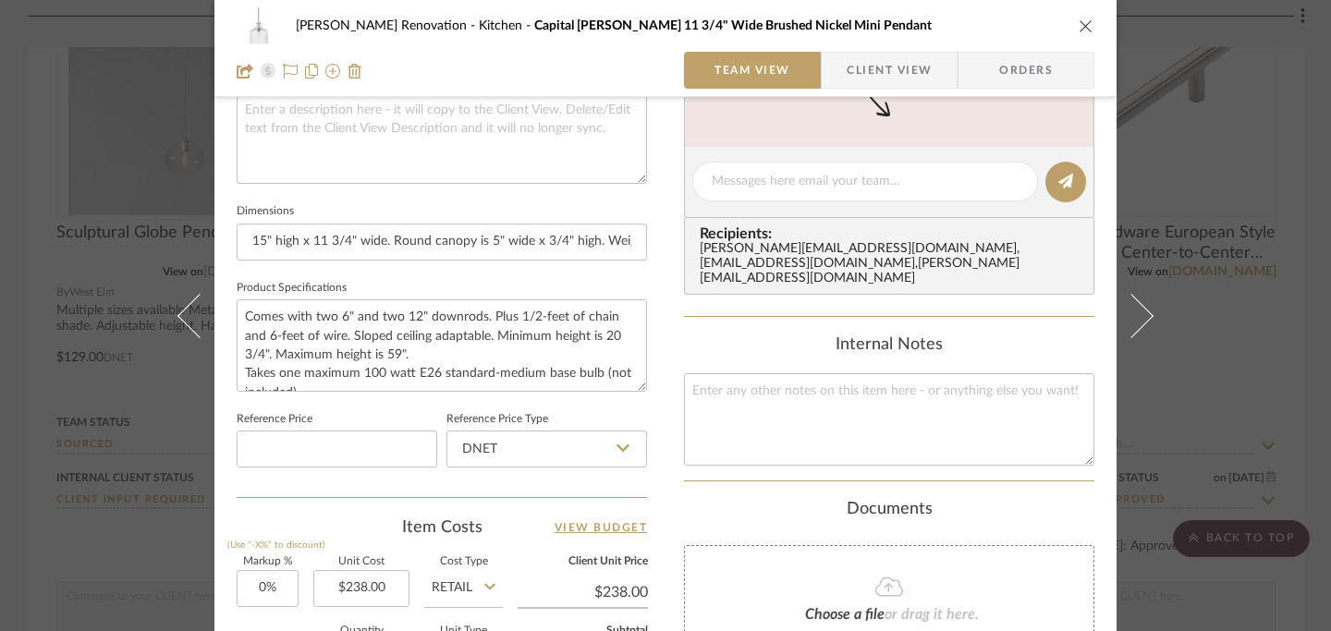
click at [1079, 30] on icon "close" at bounding box center [1086, 25] width 15 height 15
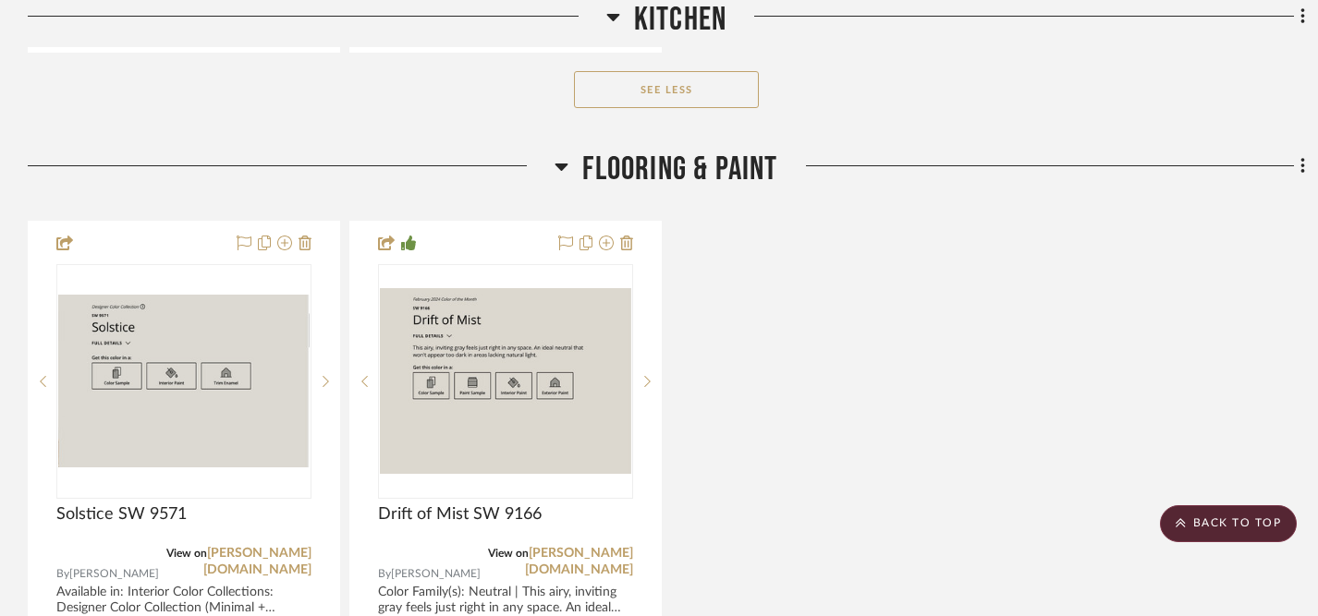
scroll to position [4800, 0]
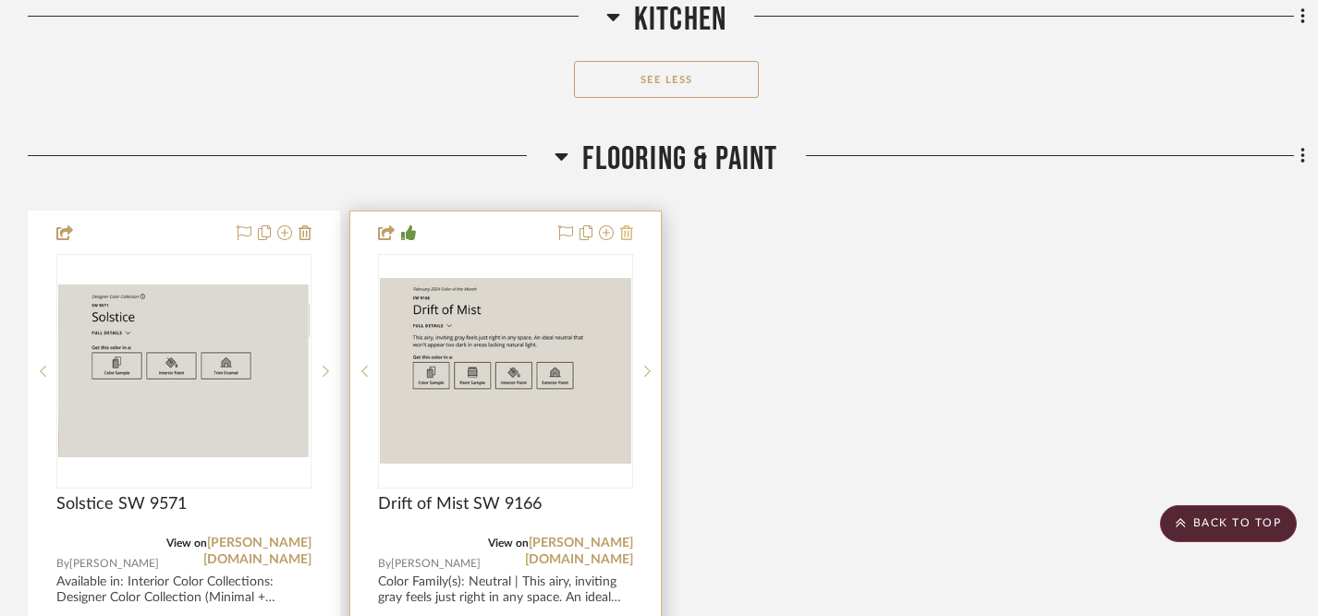
click at [628, 229] on icon at bounding box center [626, 233] width 13 height 15
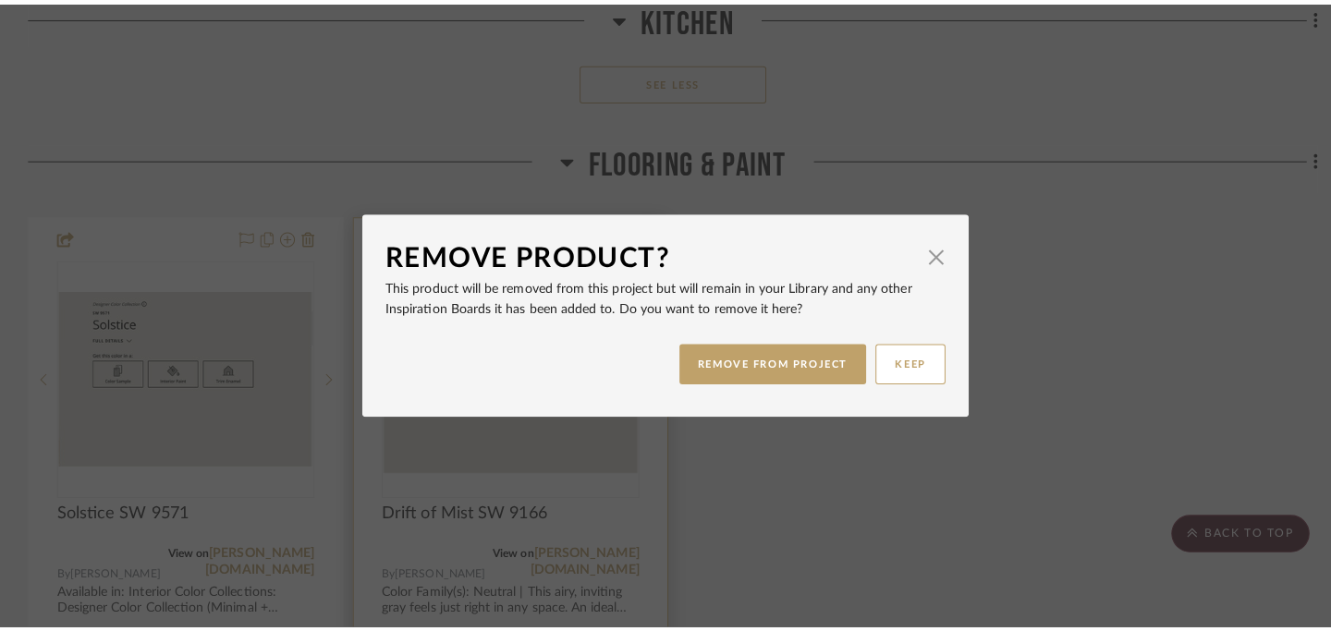
scroll to position [0, 0]
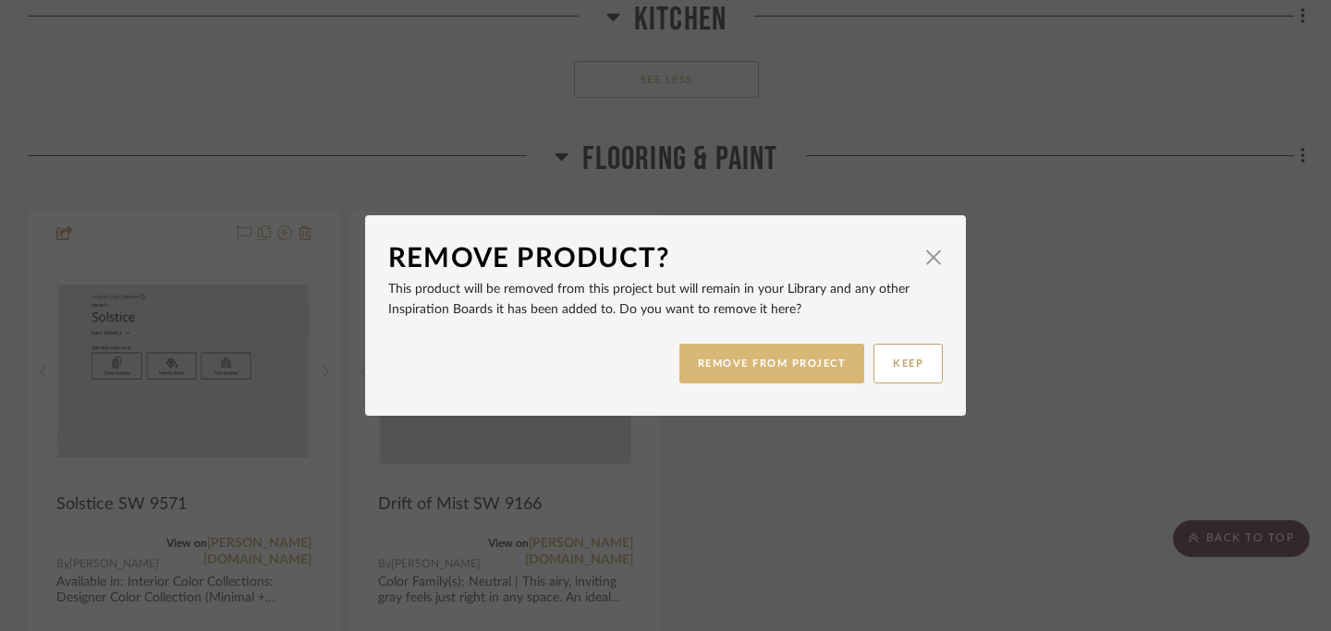
click at [775, 365] on button "REMOVE FROM PROJECT" at bounding box center [772, 364] width 186 height 40
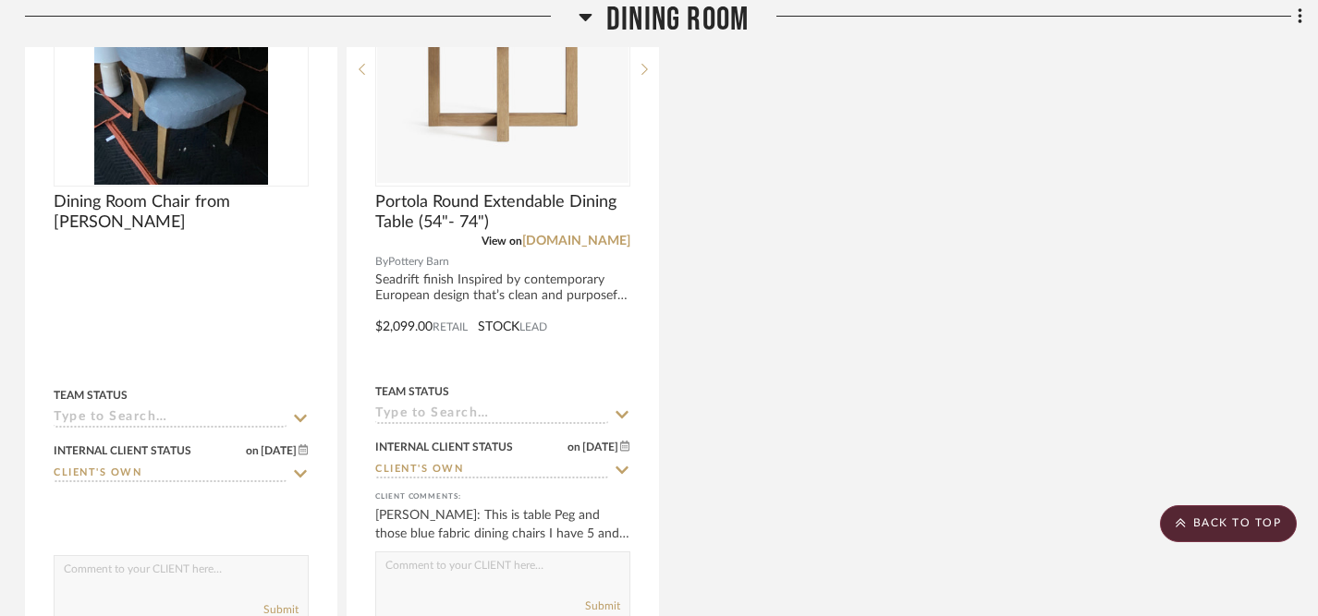
scroll to position [7096, 3]
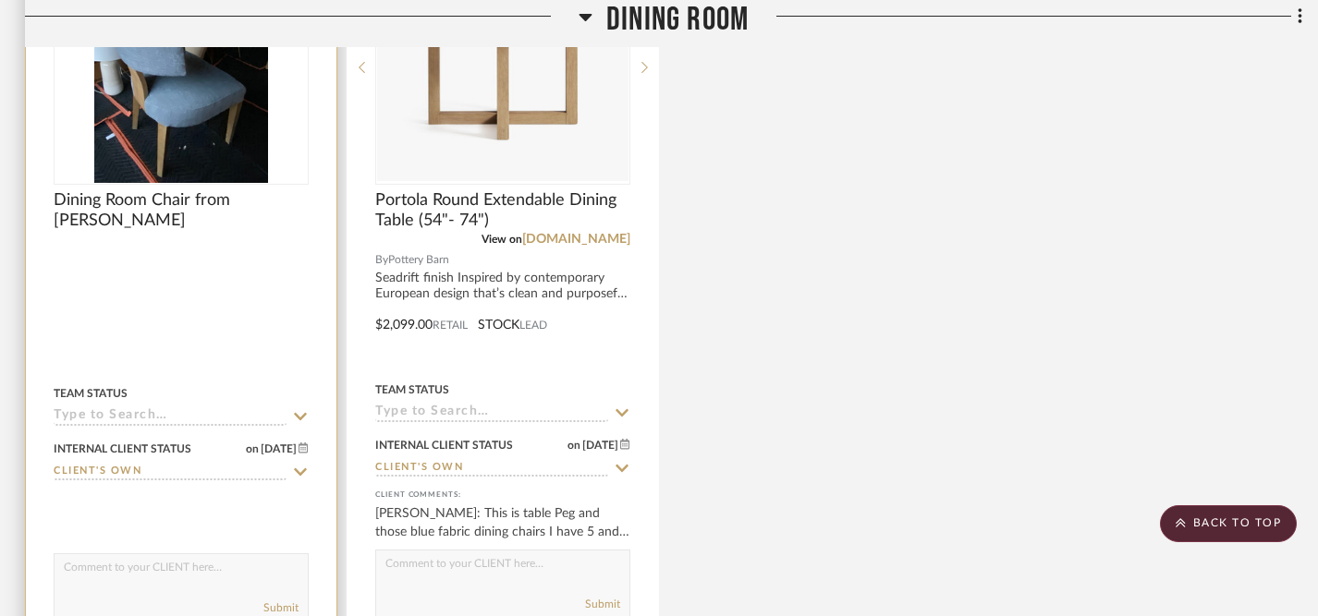
click at [238, 569] on textarea at bounding box center [181, 572] width 253 height 35
click at [262, 580] on textarea "Mike, do you happen to have a record of this order, so we can find out what fab…" at bounding box center [181, 572] width 253 height 35
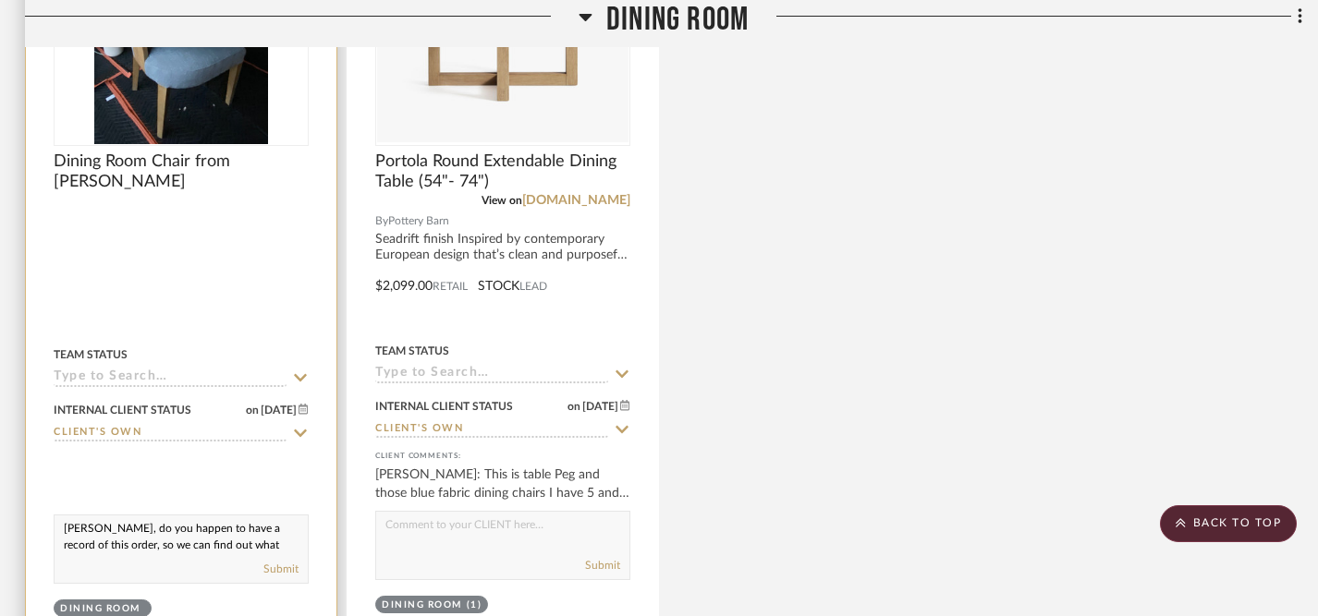
scroll to position [7136, 3]
type textarea "Mike, do you happen to have a record of this order, so we can find out what fab…"
click at [0, 0] on img at bounding box center [0, 0] width 0 height 0
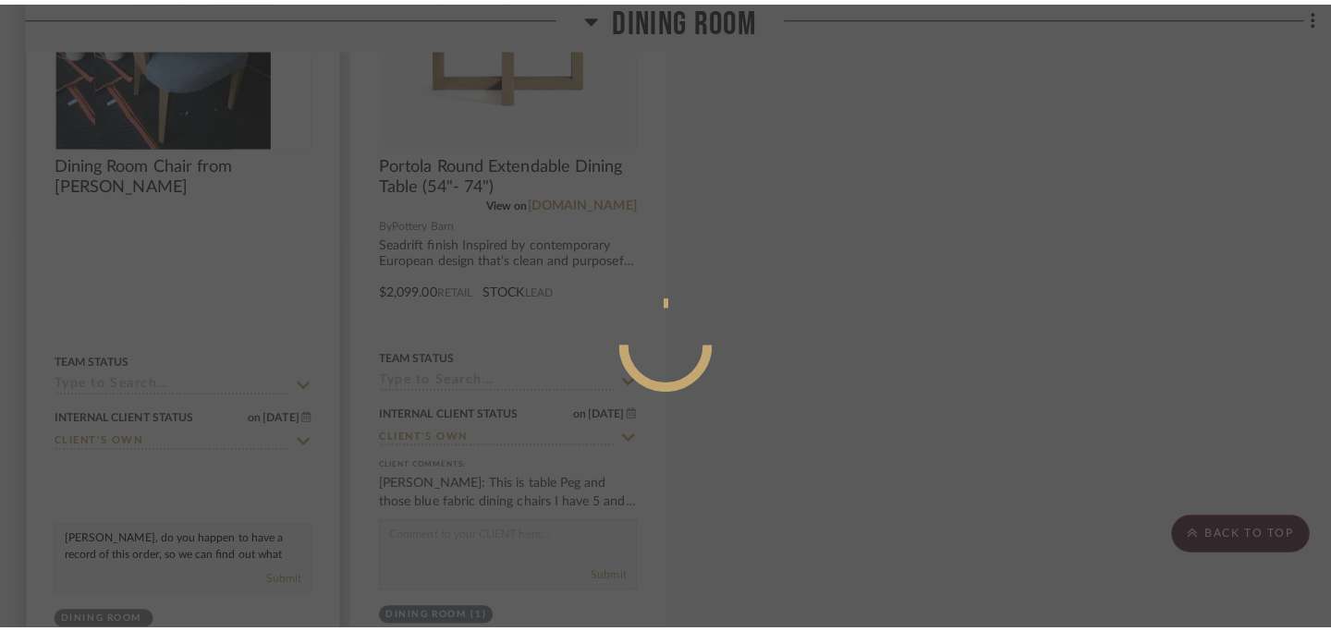
scroll to position [0, 0]
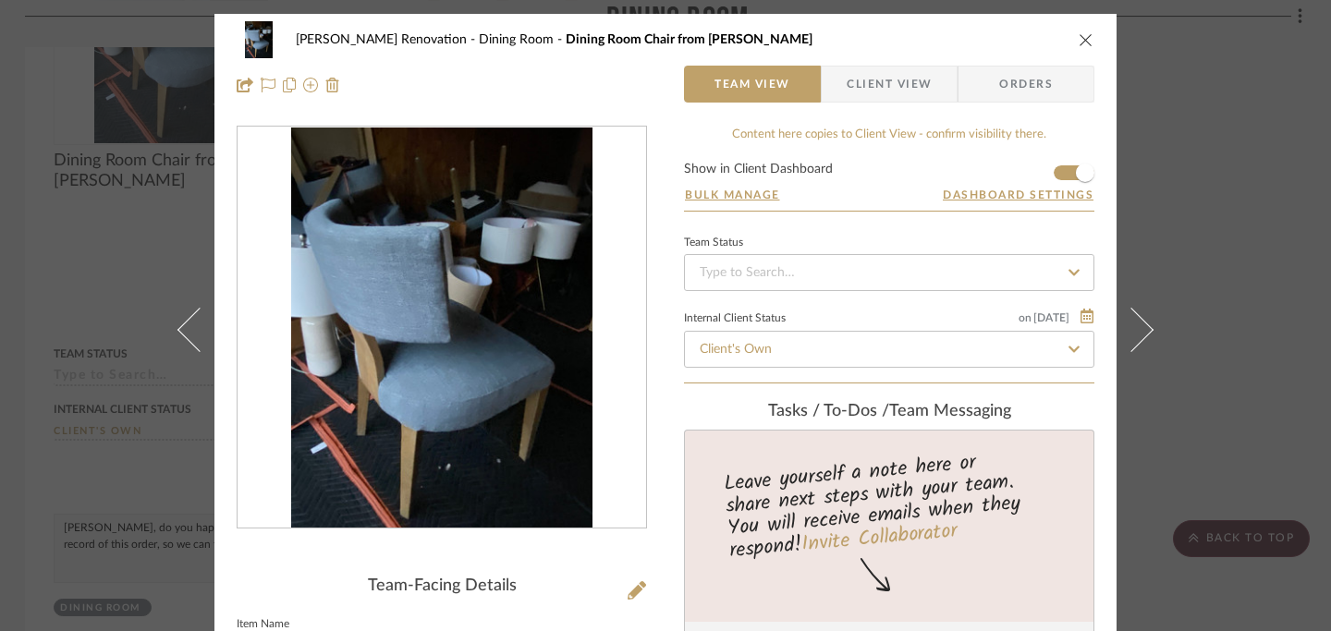
click at [1079, 37] on icon "close" at bounding box center [1086, 39] width 15 height 15
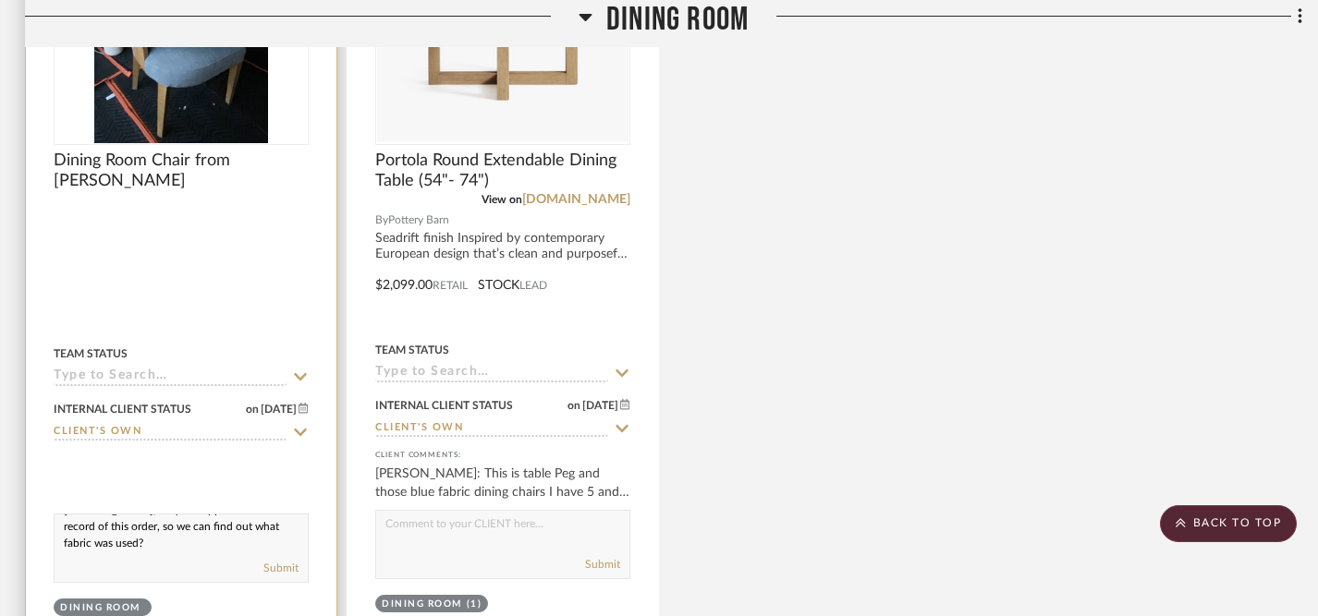
scroll to position [24, 0]
click at [285, 561] on button "Submit" at bounding box center [280, 568] width 35 height 17
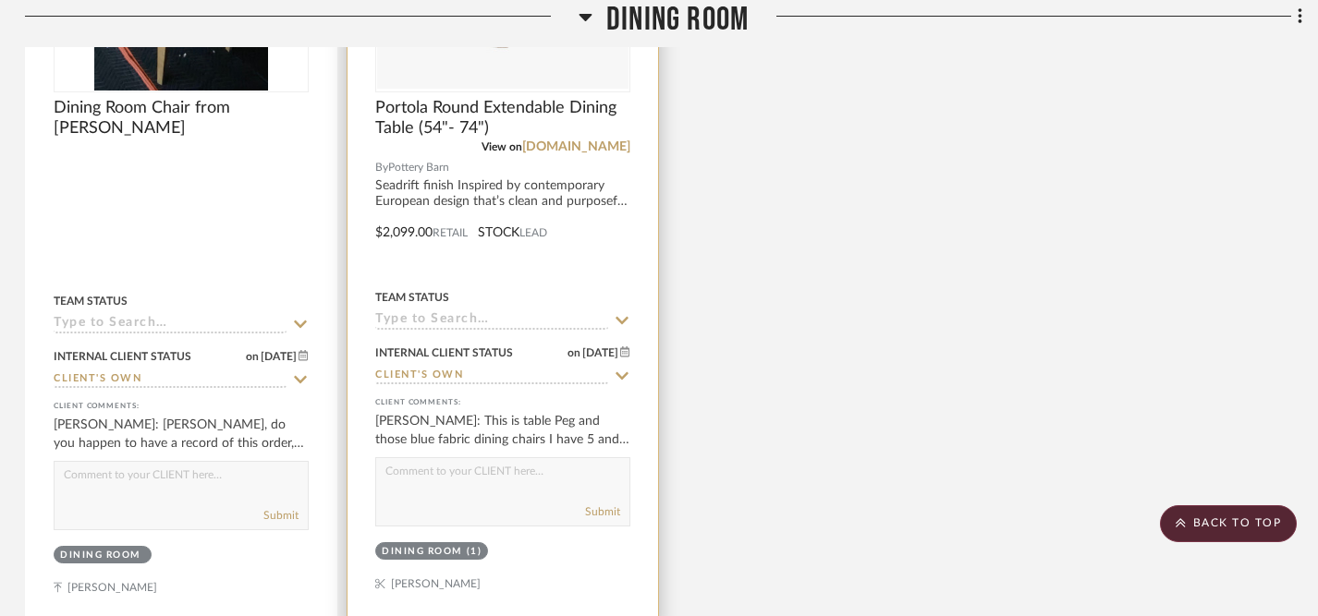
scroll to position [7188, 3]
click at [536, 473] on textarea at bounding box center [502, 476] width 253 height 35
type textarea "Okay, thanks!"
click at [603, 506] on button "Submit" at bounding box center [602, 513] width 35 height 17
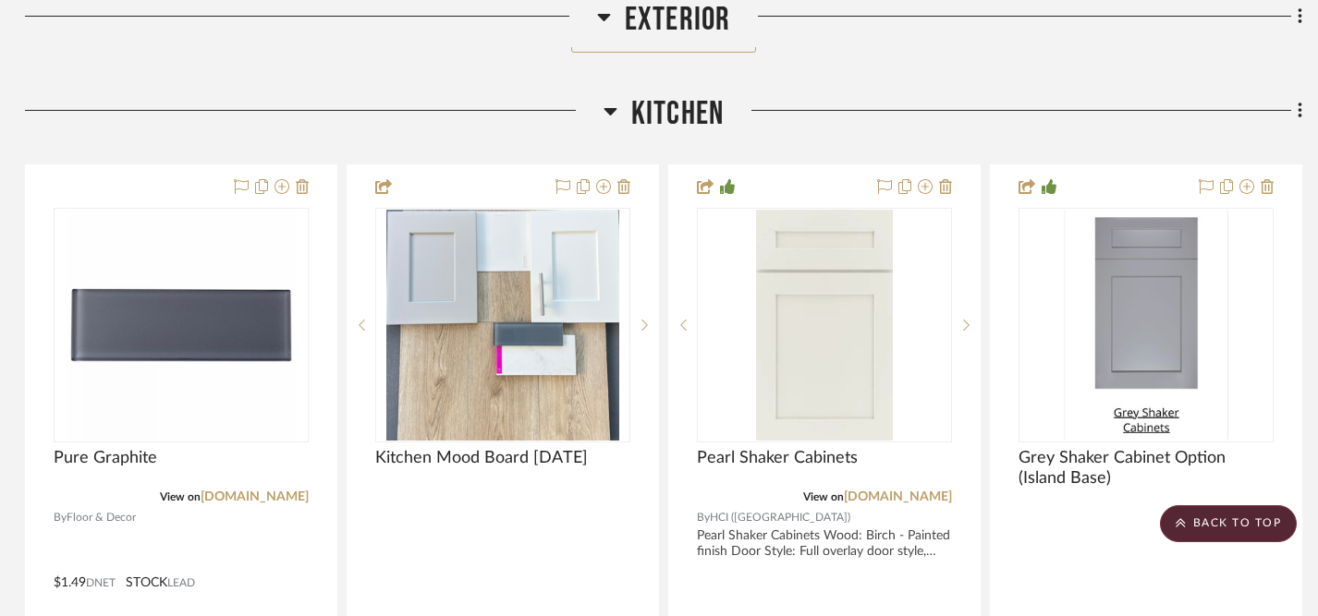
scroll to position [2226, 3]
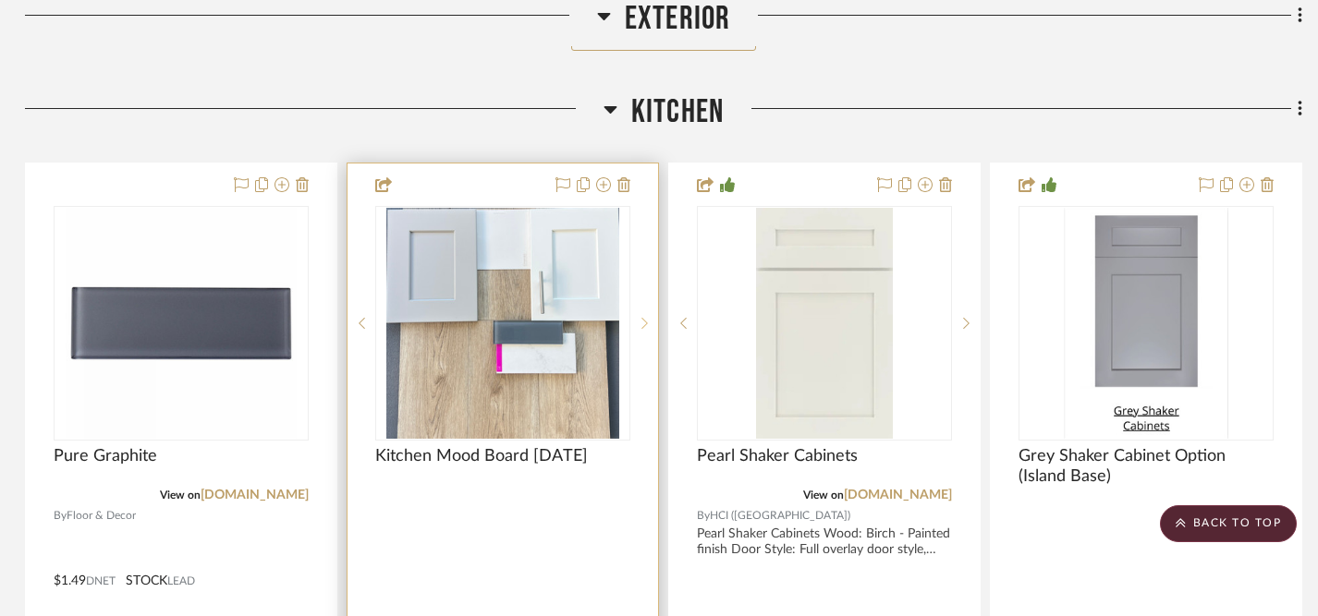
click at [645, 319] on icon at bounding box center [644, 323] width 6 height 11
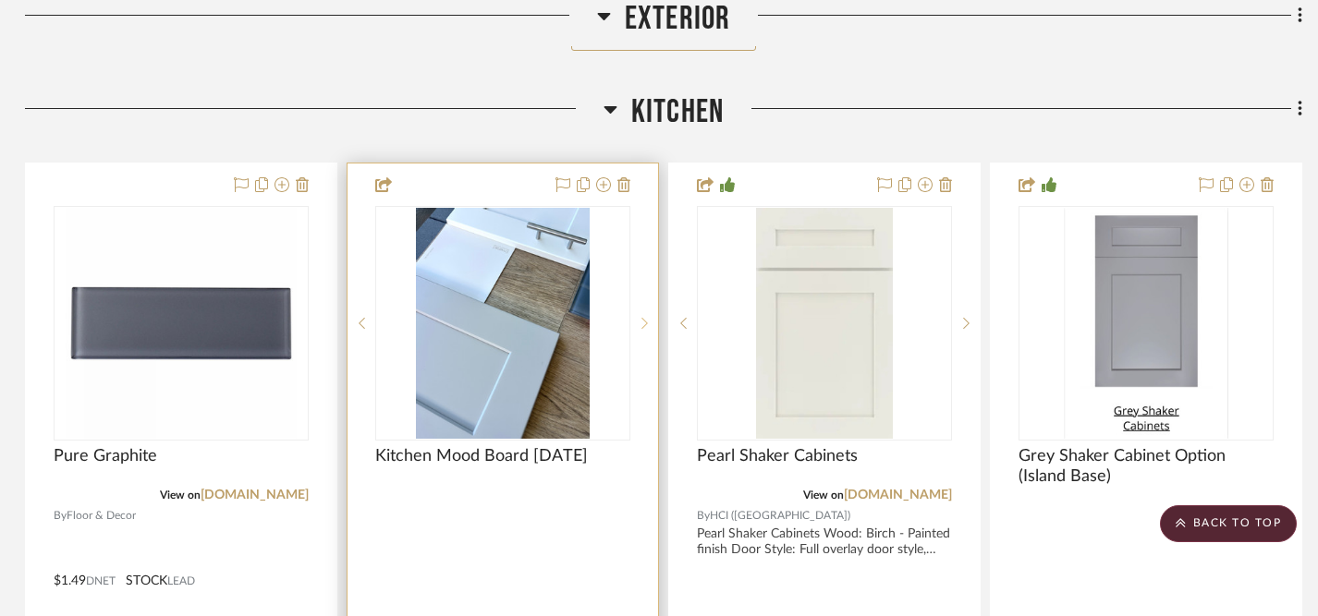
click at [645, 317] on icon at bounding box center [644, 323] width 6 height 13
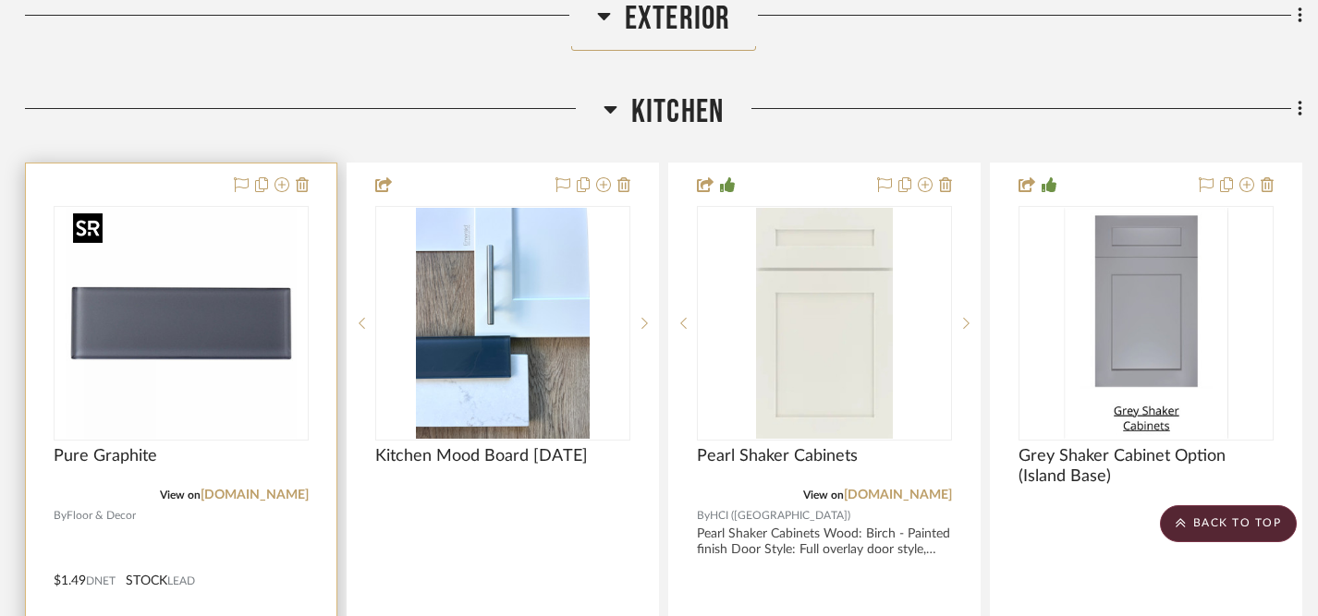
click at [0, 0] on img at bounding box center [0, 0] width 0 height 0
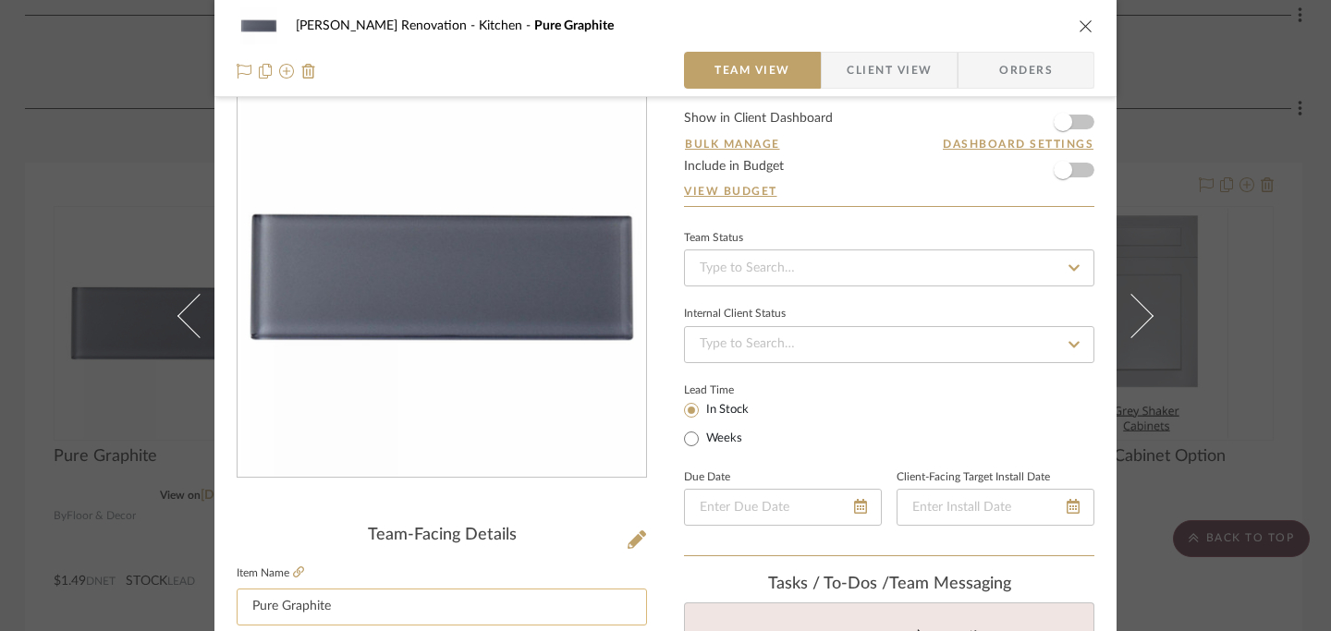
scroll to position [0, 0]
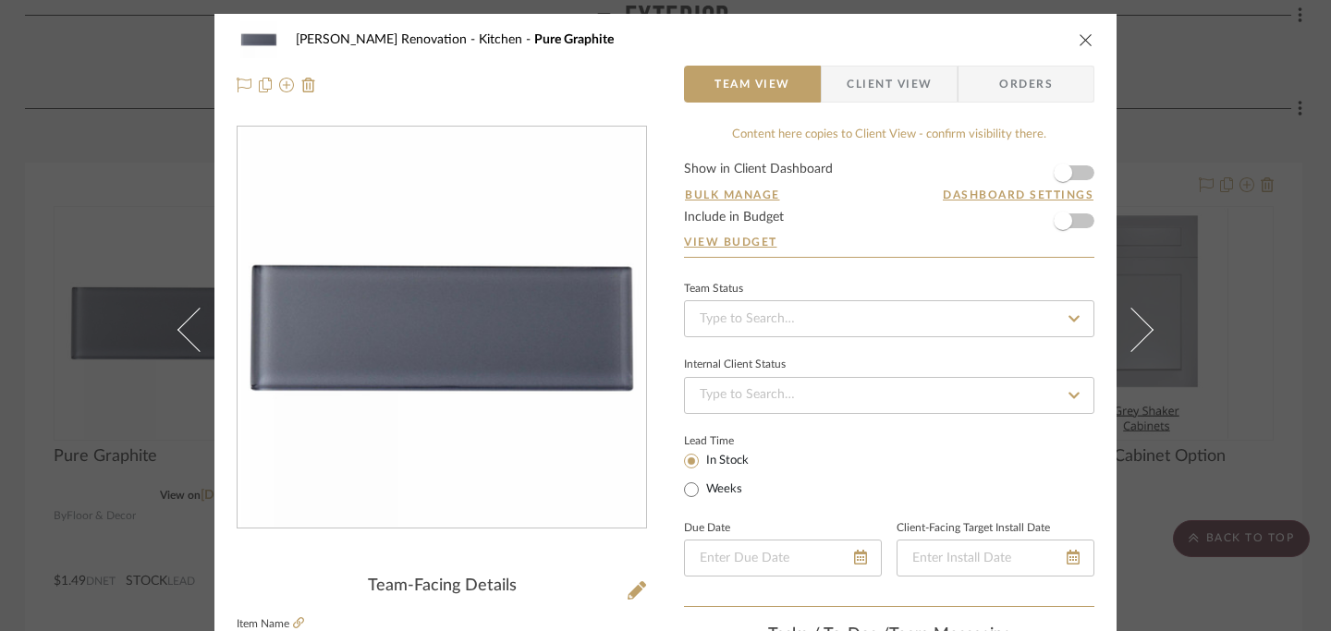
click at [1079, 42] on icon "close" at bounding box center [1086, 39] width 15 height 15
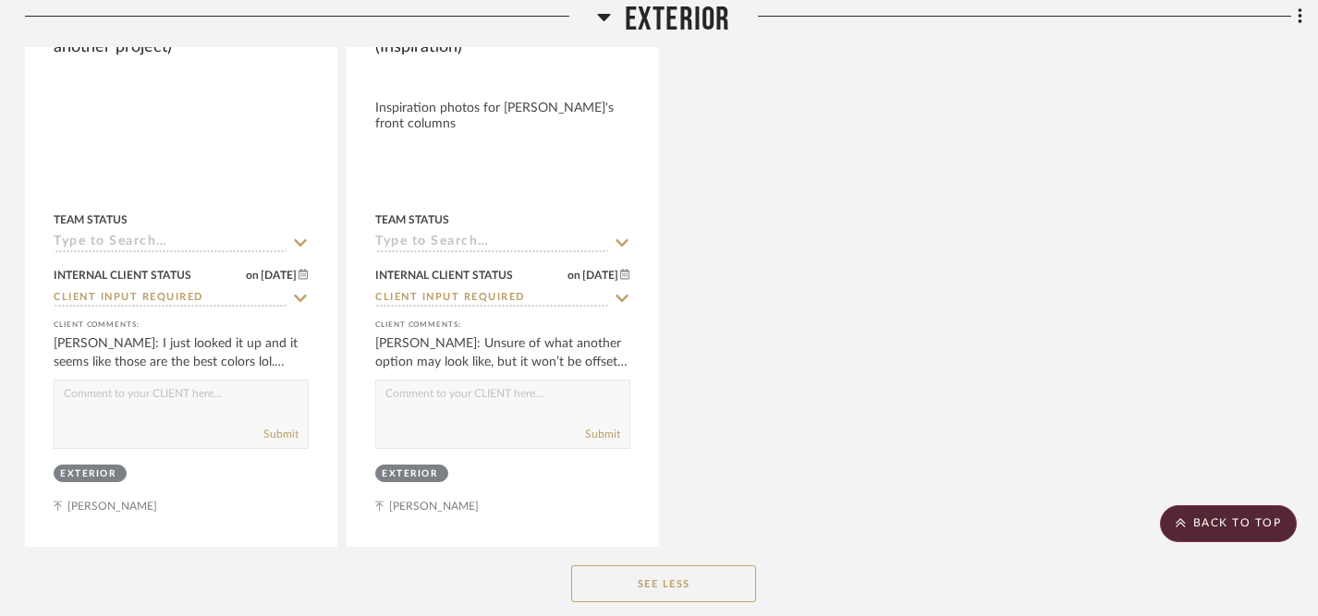
scroll to position [1680, 3]
